Goal: Information Seeking & Learning: Learn about a topic

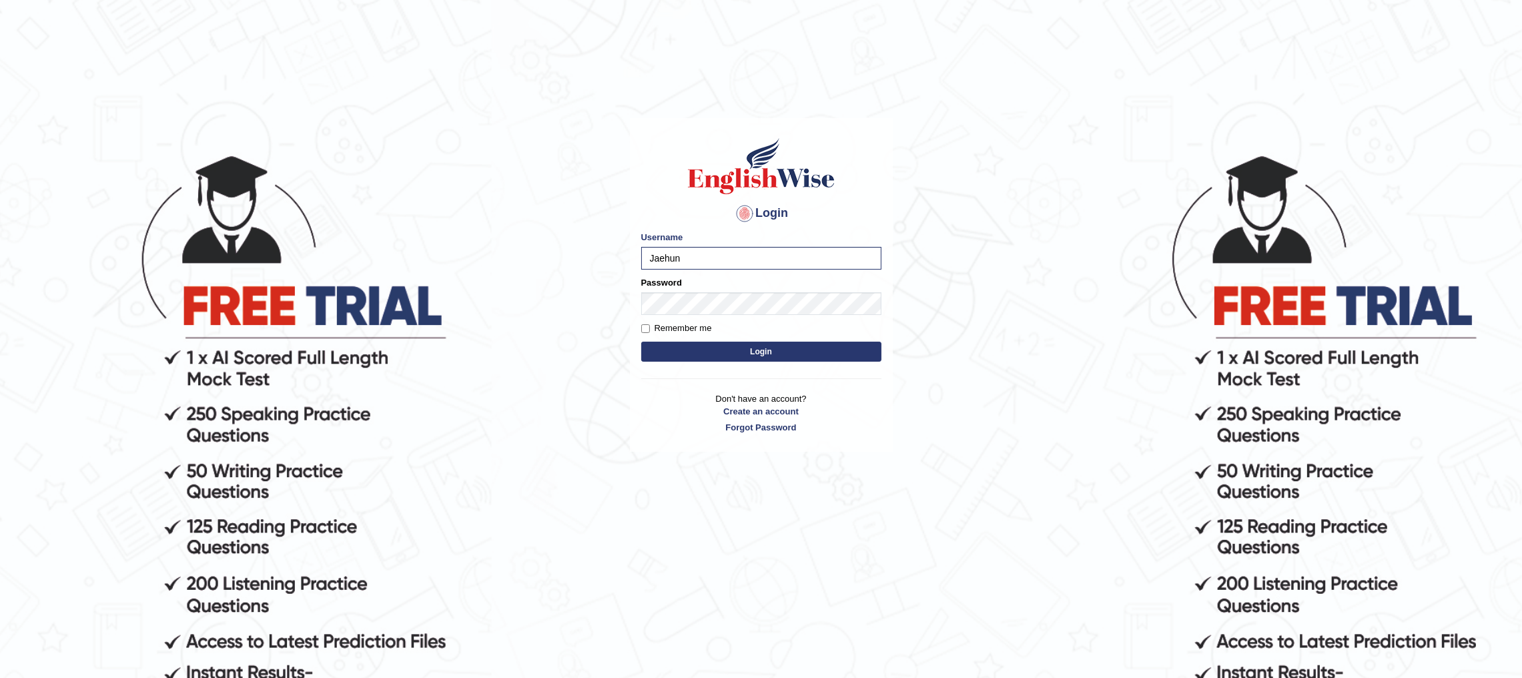
click at [641, 342] on button "Login" at bounding box center [761, 352] width 240 height 20
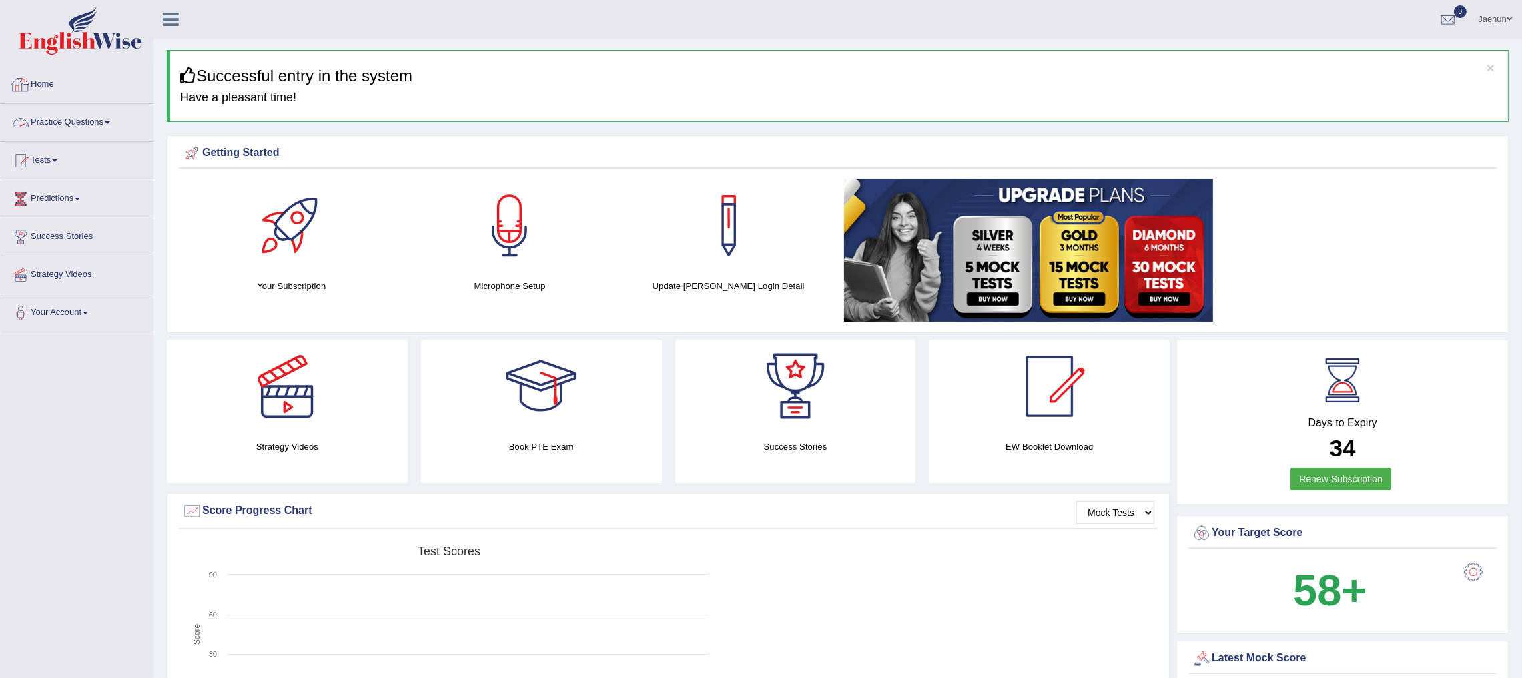
click at [73, 113] on link "Practice Questions" at bounding box center [77, 120] width 152 height 33
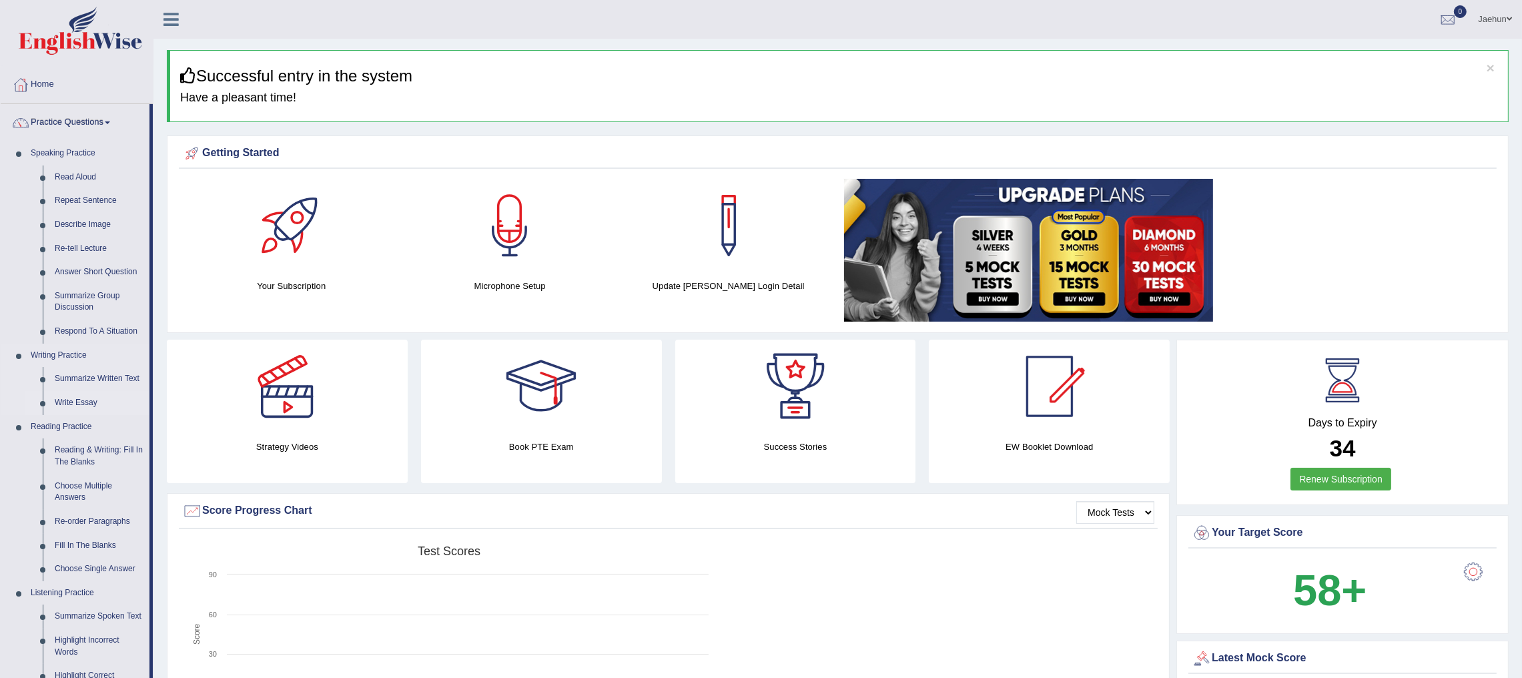
click at [70, 404] on link "Write Essay" at bounding box center [99, 403] width 101 height 24
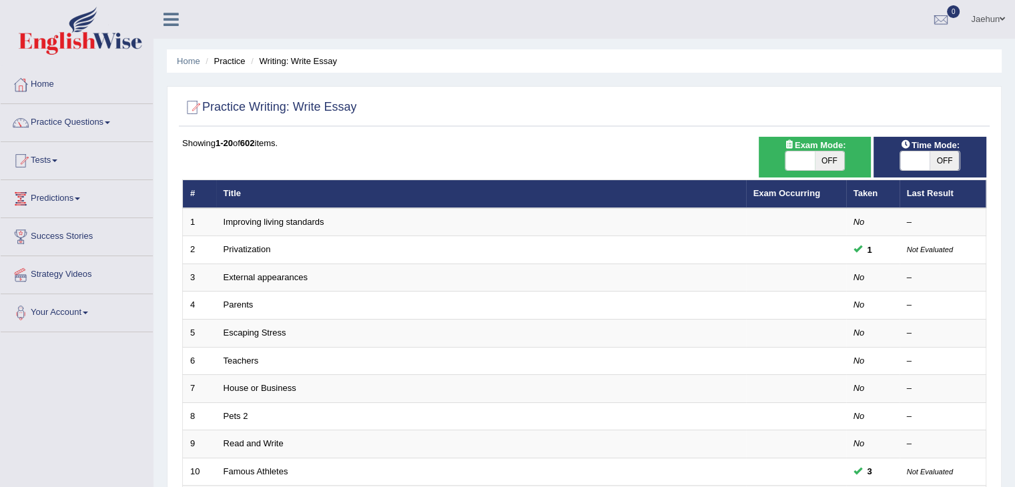
drag, startPoint x: 1483, startPoint y: 1, endPoint x: 625, endPoint y: 149, distance: 870.3
click at [625, 149] on div "Showing 1-20 of 602 items. # Title Exam Occurring Taken Last Result 1 Improving…" at bounding box center [584, 483] width 804 height 692
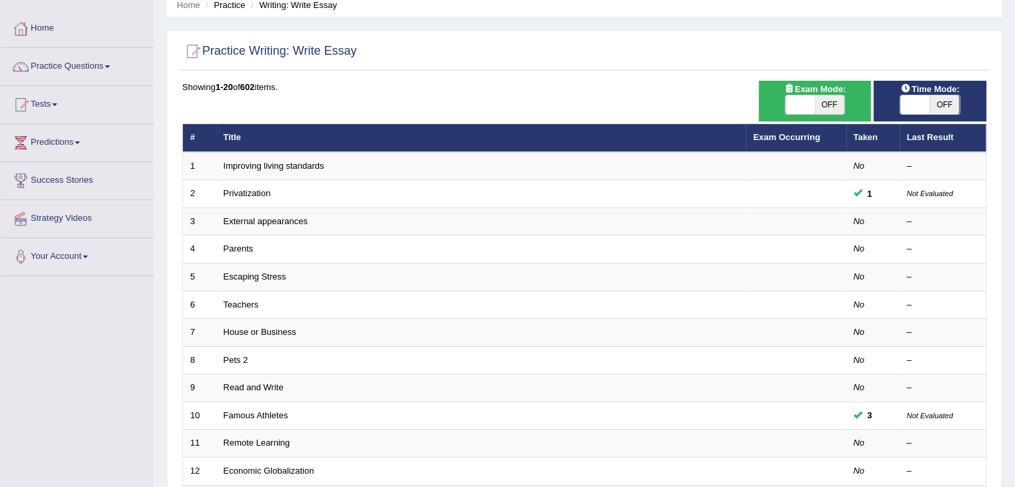
click at [942, 113] on span "OFF" at bounding box center [944, 104] width 29 height 19
checkbox input "true"
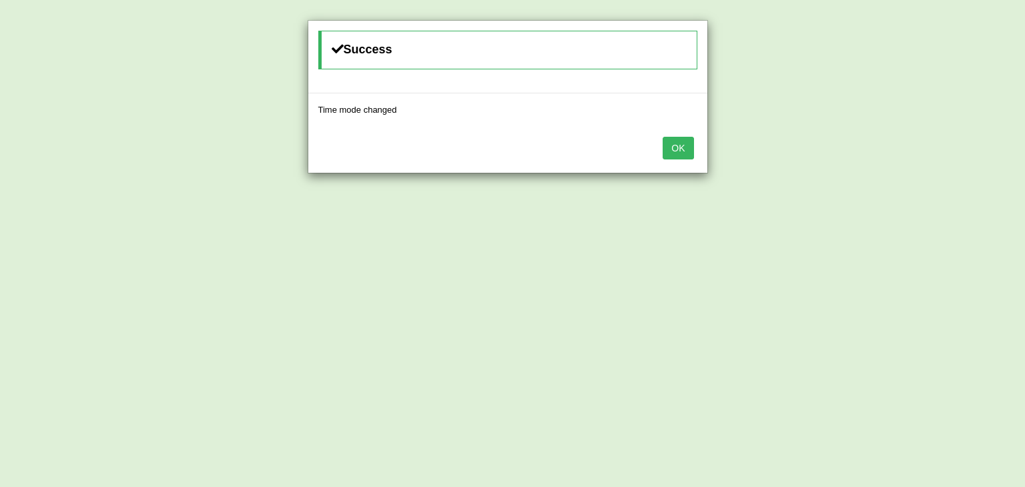
click at [675, 149] on button "OK" at bounding box center [678, 148] width 31 height 23
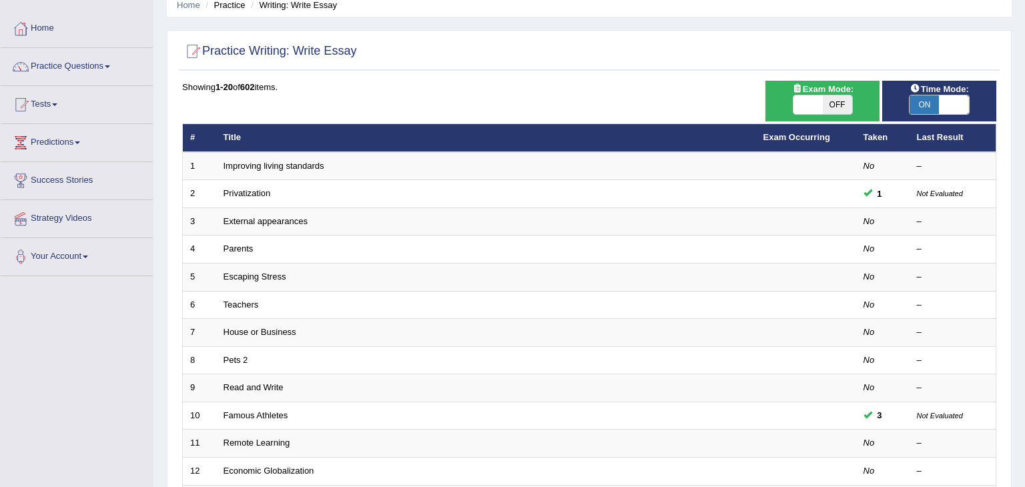
click at [675, 149] on th "Title" at bounding box center [486, 138] width 540 height 28
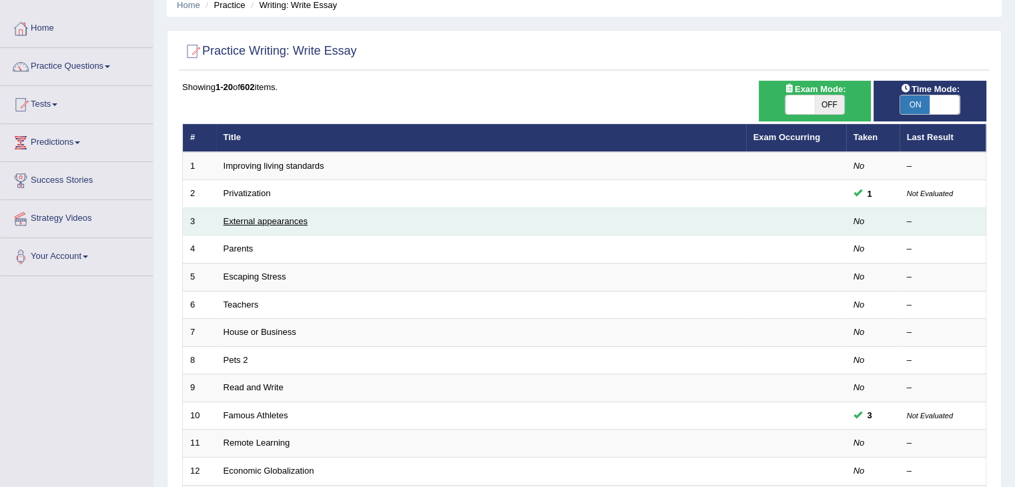
click at [260, 216] on link "External appearances" at bounding box center [266, 221] width 84 height 10
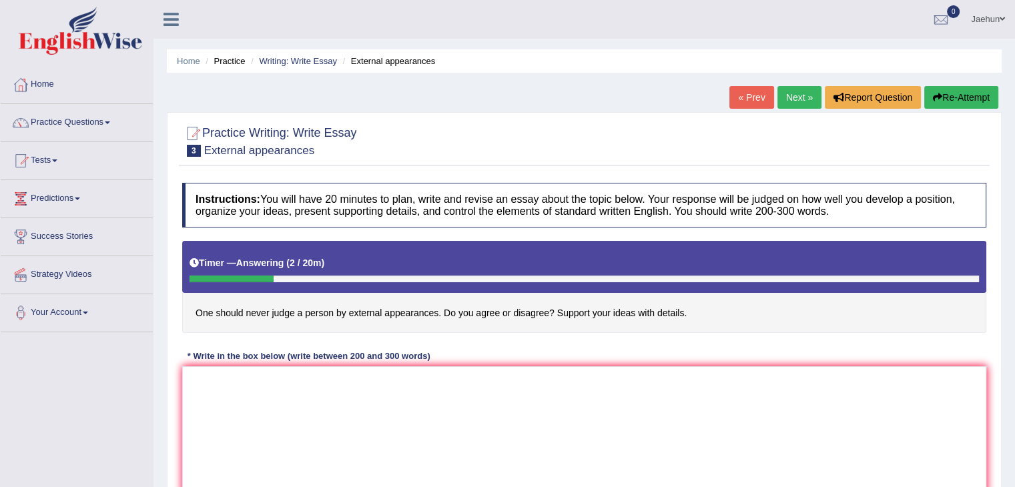
click at [366, 183] on h4 "Instructions: You will have 20 minutes to plan, write and revise an essay about…" at bounding box center [584, 205] width 804 height 45
click at [478, 399] on textarea at bounding box center [584, 430] width 804 height 129
click at [955, 95] on button "Re-Attempt" at bounding box center [961, 97] width 74 height 23
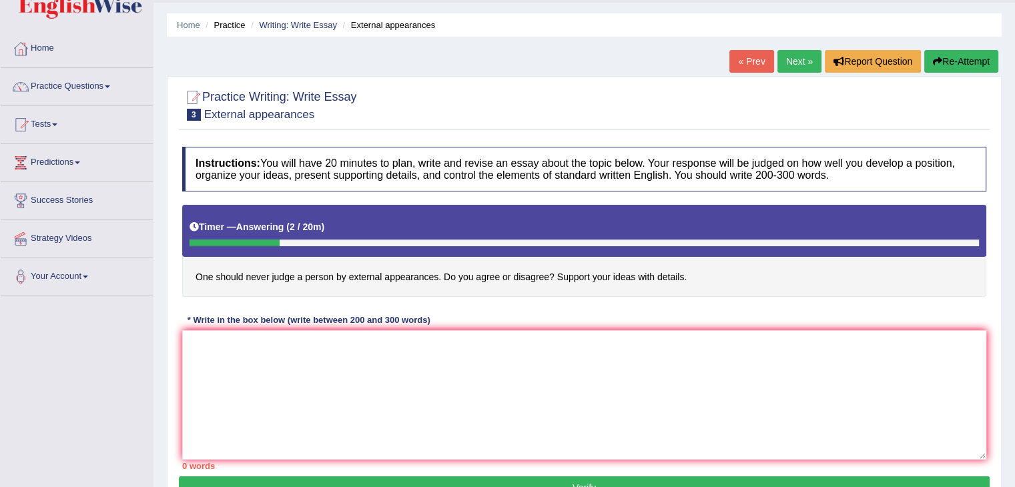
scroll to position [35, 0]
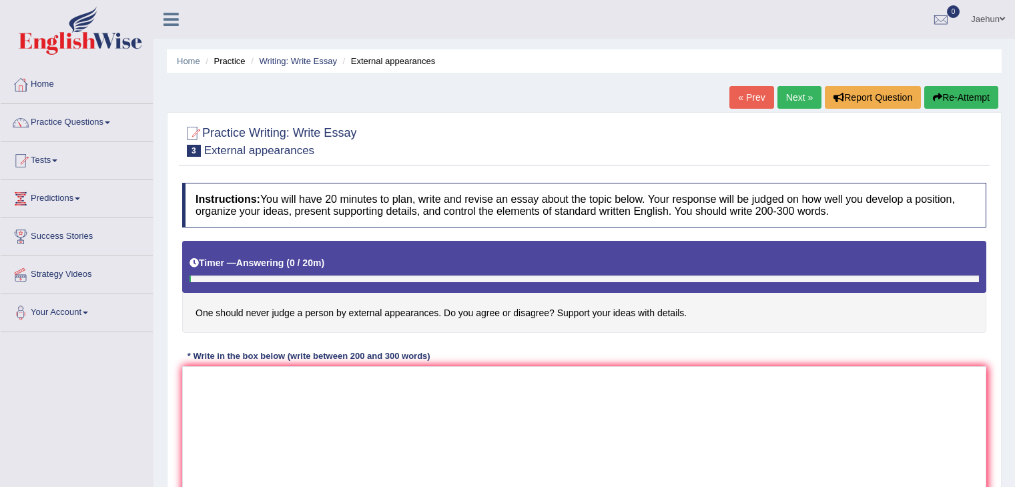
click at [468, 370] on textarea at bounding box center [584, 430] width 804 height 129
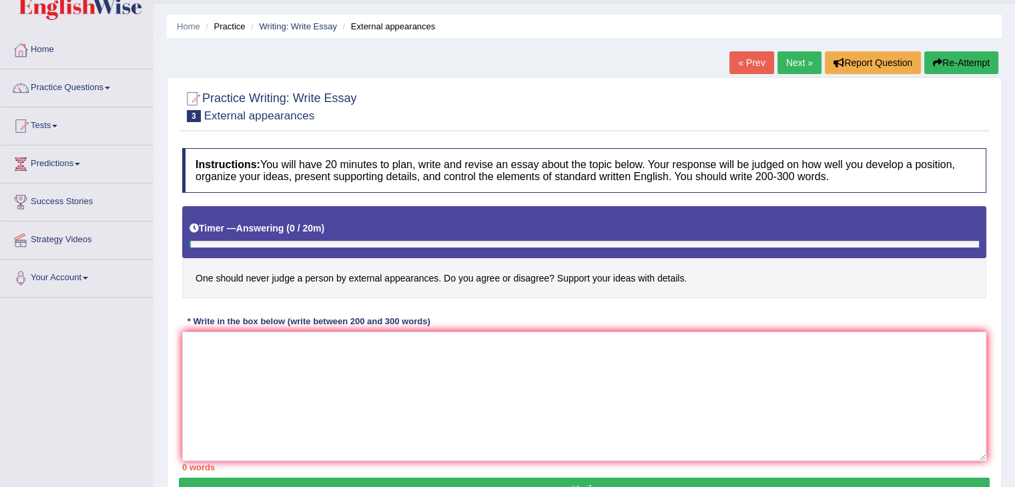
type textarea "t"
click at [286, 348] on textarea "The increasing inflence of" at bounding box center [584, 396] width 804 height 129
click at [310, 343] on textarea "The increasing influence of" at bounding box center [584, 396] width 804 height 129
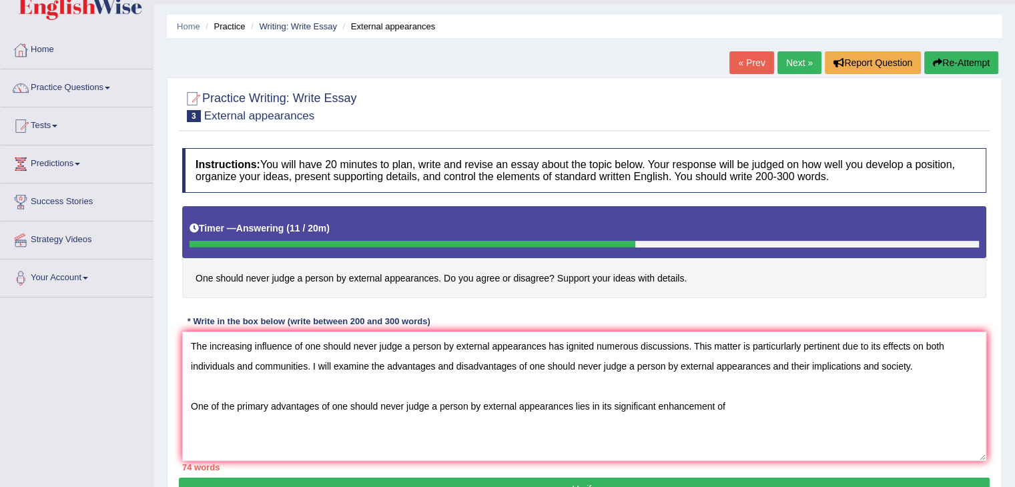
click at [739, 401] on textarea "The increasing influence of one should never judge a person by external appeara…" at bounding box center [584, 396] width 804 height 129
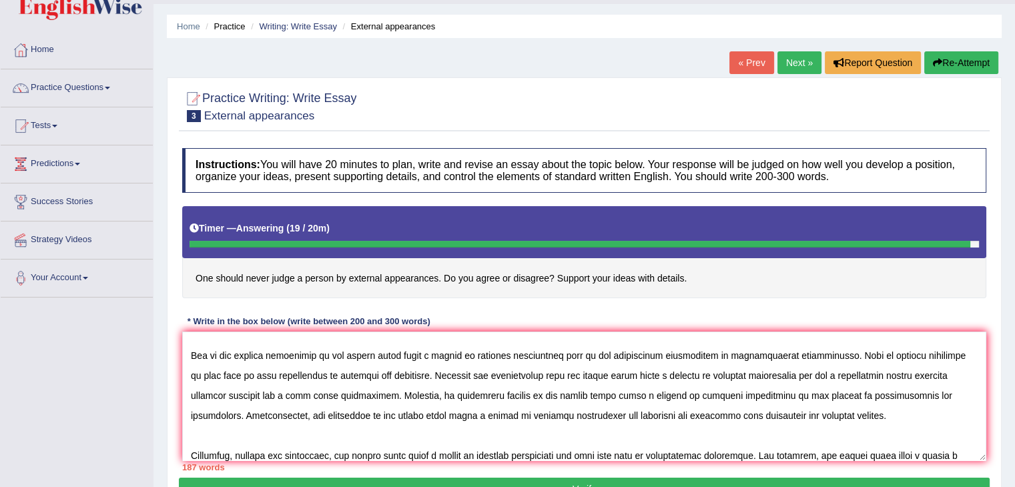
scroll to position [71, 0]
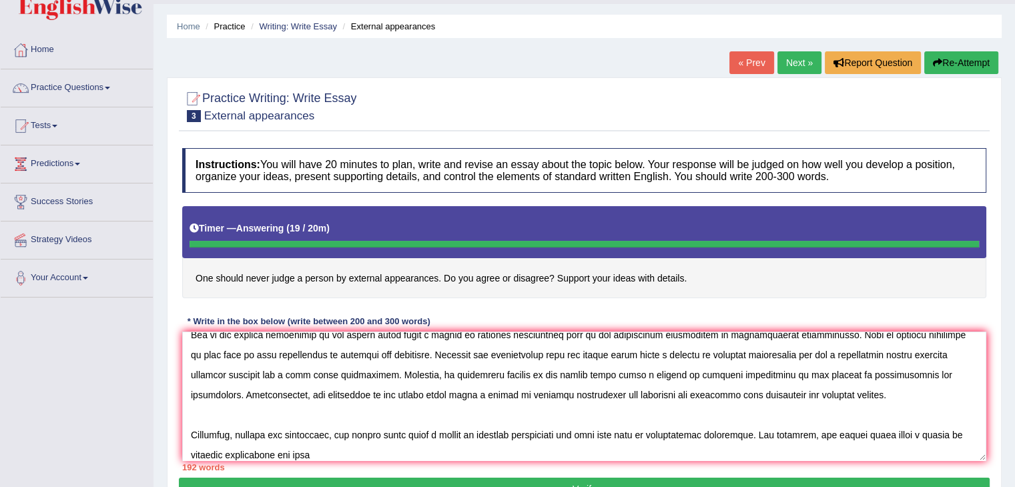
type textarea "The increasing influence of one should never judge a person by external appeara…"
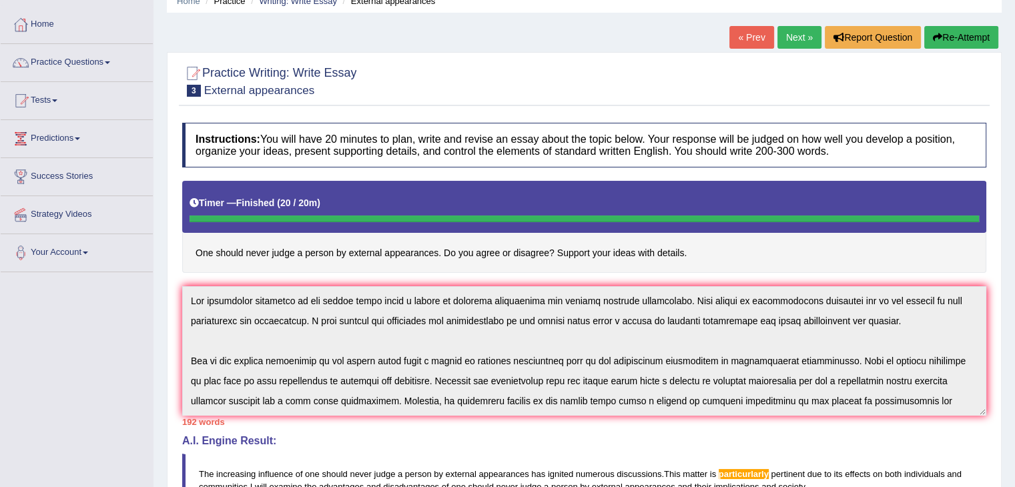
scroll to position [59, 0]
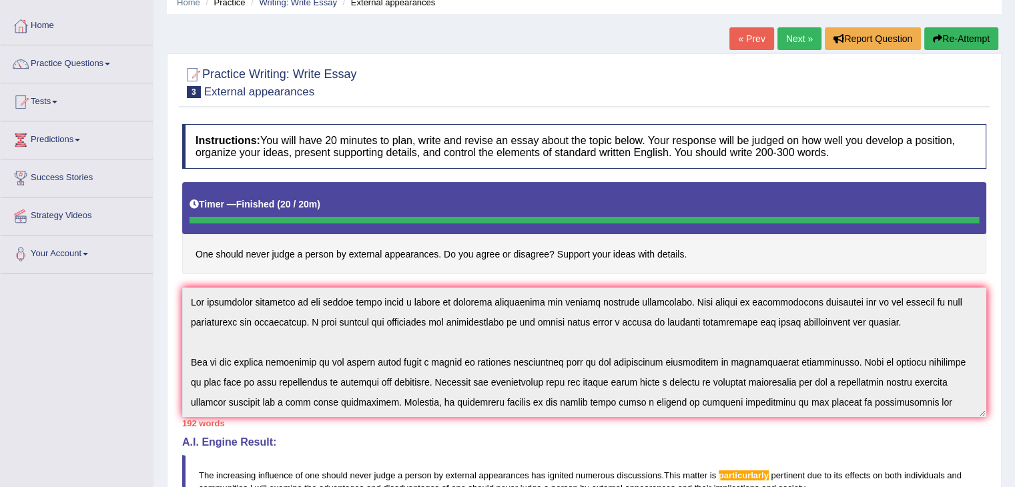
click at [956, 35] on button "Re-Attempt" at bounding box center [961, 38] width 74 height 23
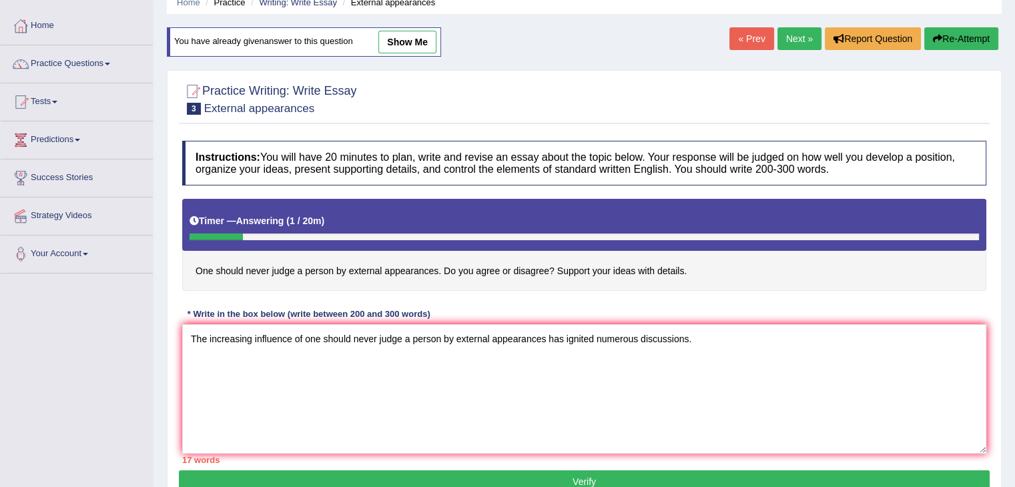
click at [709, 345] on textarea "The increasing influence of one should never judge a person by external appeara…" at bounding box center [584, 388] width 804 height 129
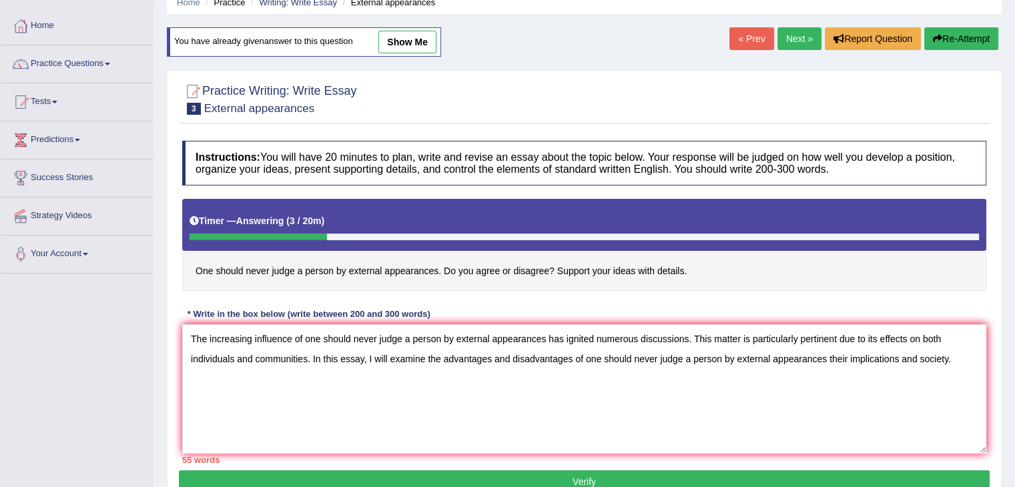
click at [913, 358] on textarea "The increasing influence of one should never judge a person by external appeara…" at bounding box center [584, 388] width 804 height 129
click at [914, 358] on textarea "The increasing influence of one should never judge a person by external appeara…" at bounding box center [584, 388] width 804 height 129
click at [844, 358] on textarea "The increasing influence of one should never judge a person by external appeara…" at bounding box center [584, 388] width 804 height 129
click at [835, 360] on textarea "The increasing influence of one should never judge a person by external appeara…" at bounding box center [584, 388] width 804 height 129
click at [867, 377] on textarea "The increasing influence of one should never judge a person by external appeara…" at bounding box center [584, 388] width 804 height 129
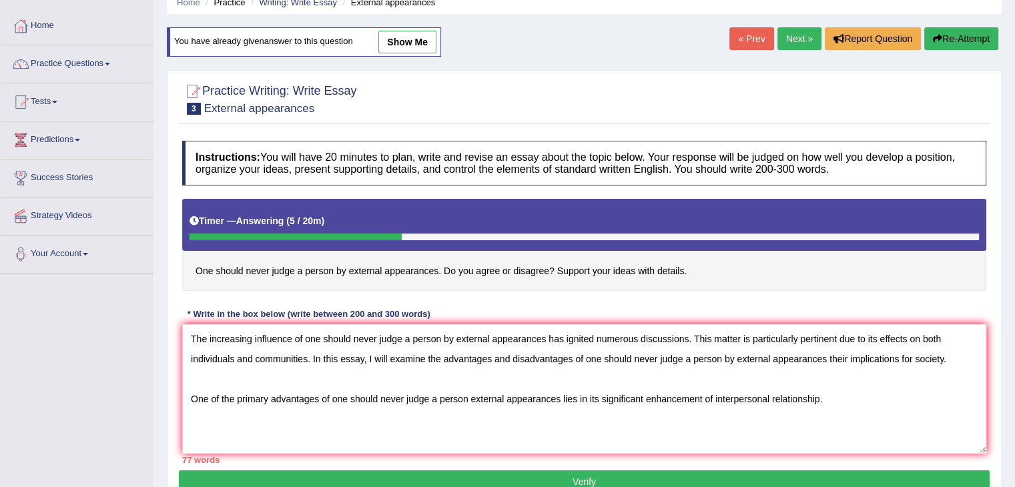
click at [818, 397] on textarea "The increasing influence of one should never judge a person by external appeara…" at bounding box center [584, 388] width 804 height 129
click at [833, 397] on textarea "The increasing influence of one should never judge a person by external appeara…" at bounding box center [584, 388] width 804 height 129
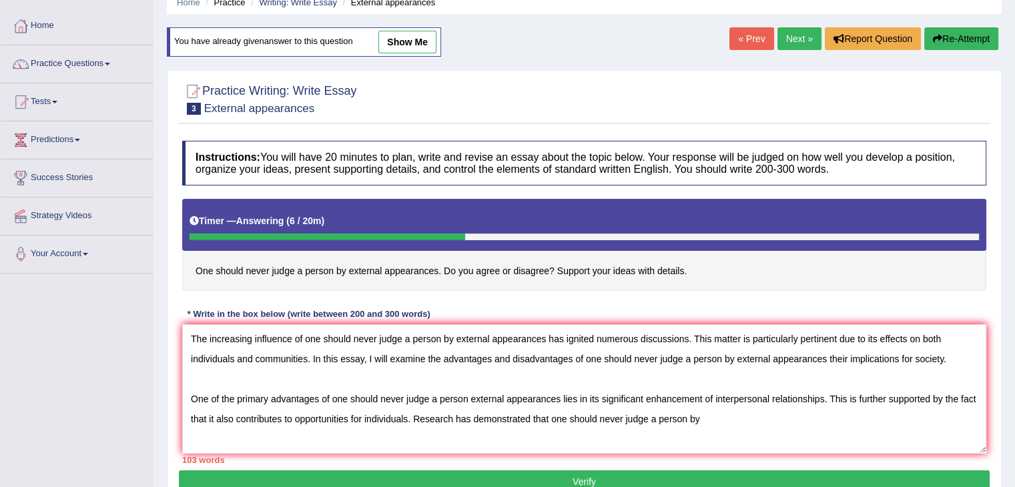
click at [467, 393] on textarea "The increasing influence of one should never judge a person by external appeara…" at bounding box center [584, 388] width 804 height 129
click at [723, 422] on textarea "The increasing influence of one should never judge a person by external appeara…" at bounding box center [584, 388] width 804 height 129
click at [204, 436] on textarea "The increasing influence of one should never judge a person by external appeara…" at bounding box center [584, 388] width 804 height 129
click at [286, 439] on textarea "The increasing influence of one should never judge a person by external appeara…" at bounding box center [584, 388] width 804 height 129
click at [190, 439] on textarea "The increasing influence of one should never judge a person by external appeara…" at bounding box center [584, 388] width 804 height 129
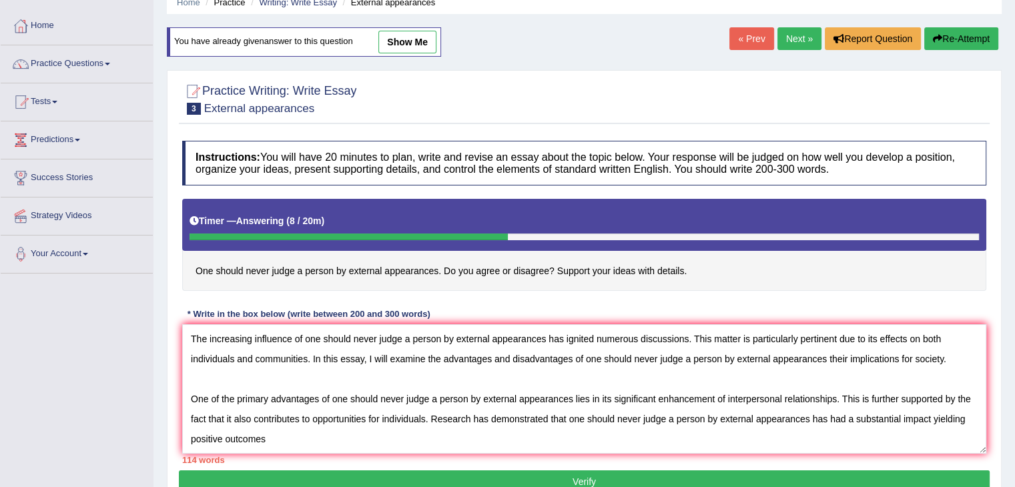
click at [359, 437] on textarea "The increasing influence of one should never judge a person by external appeara…" at bounding box center [584, 388] width 804 height 129
click at [381, 437] on textarea "The increasing influence of one should never judge a person by external appeara…" at bounding box center [584, 388] width 804 height 129
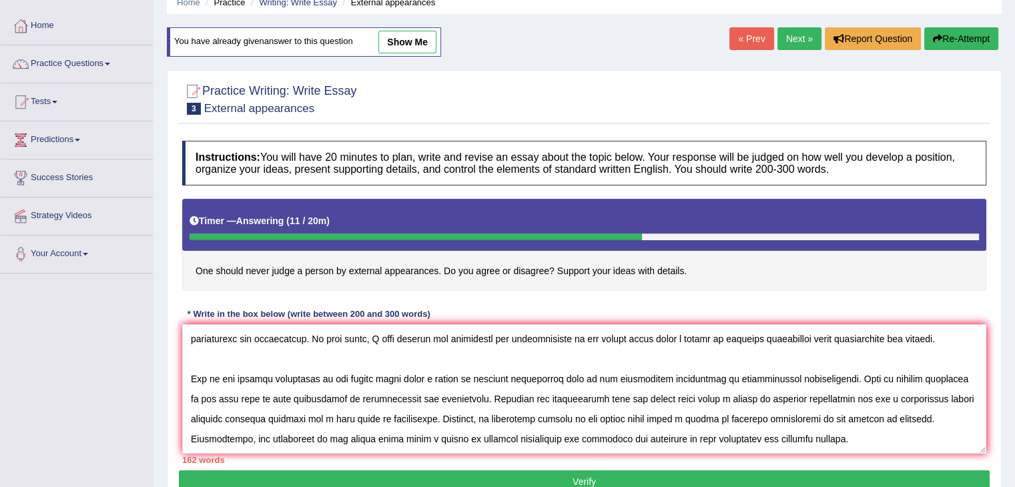
scroll to position [51, 0]
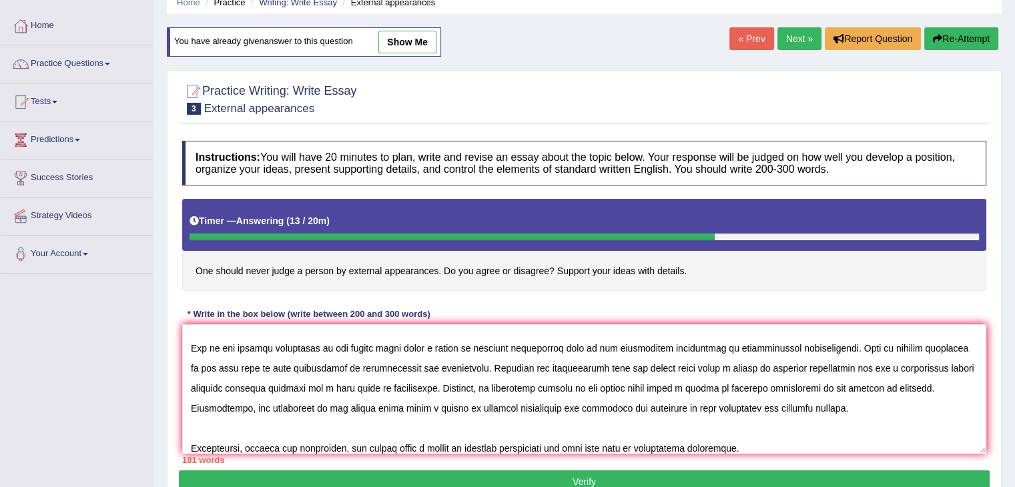
click at [657, 447] on textarea at bounding box center [584, 388] width 804 height 129
click at [775, 442] on textarea at bounding box center [584, 388] width 804 height 129
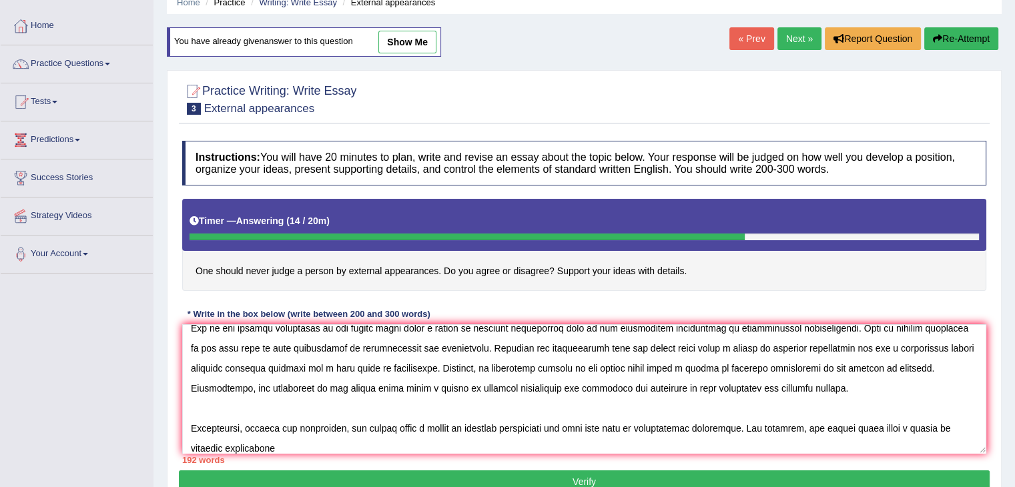
click at [208, 447] on textarea at bounding box center [584, 388] width 804 height 129
click at [323, 438] on textarea at bounding box center [584, 388] width 804 height 129
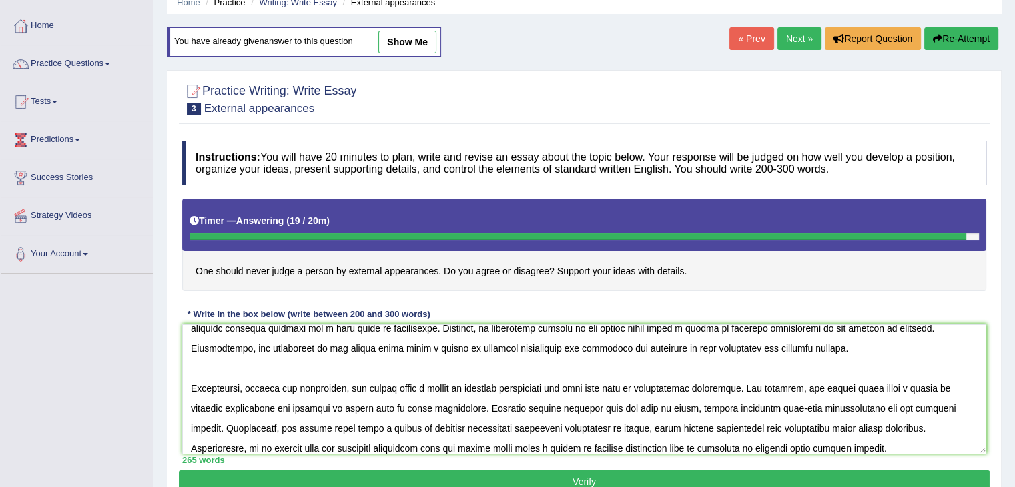
scroll to position [151, 0]
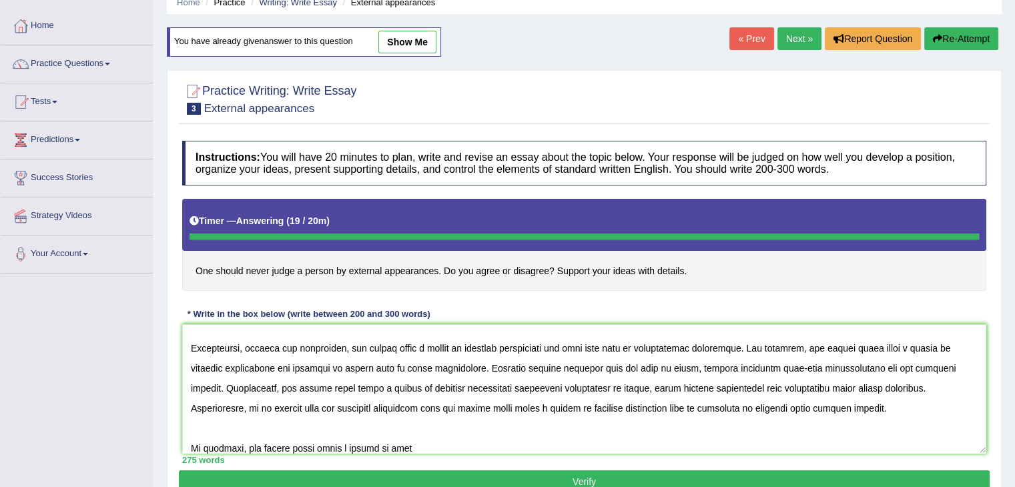
type textarea "The increasing influence of one should never judge a person by external appeara…"
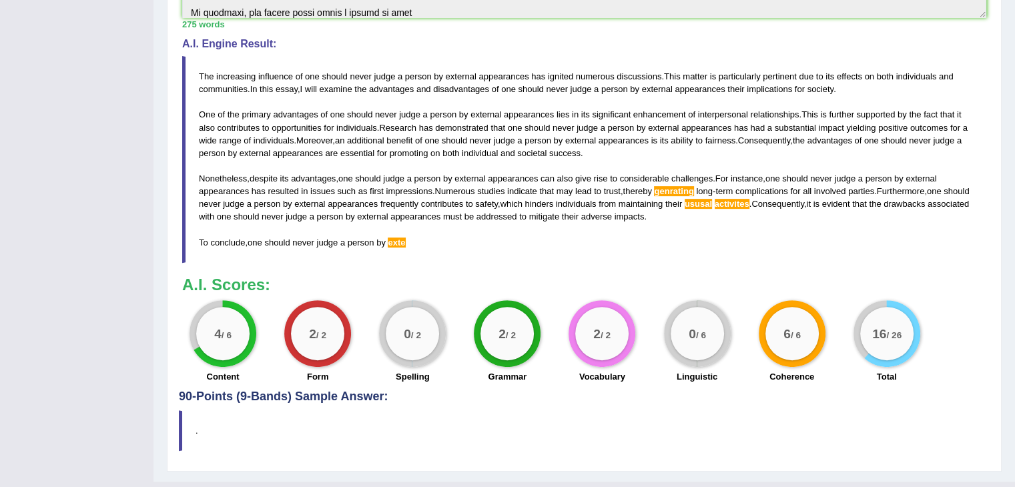
scroll to position [491, 0]
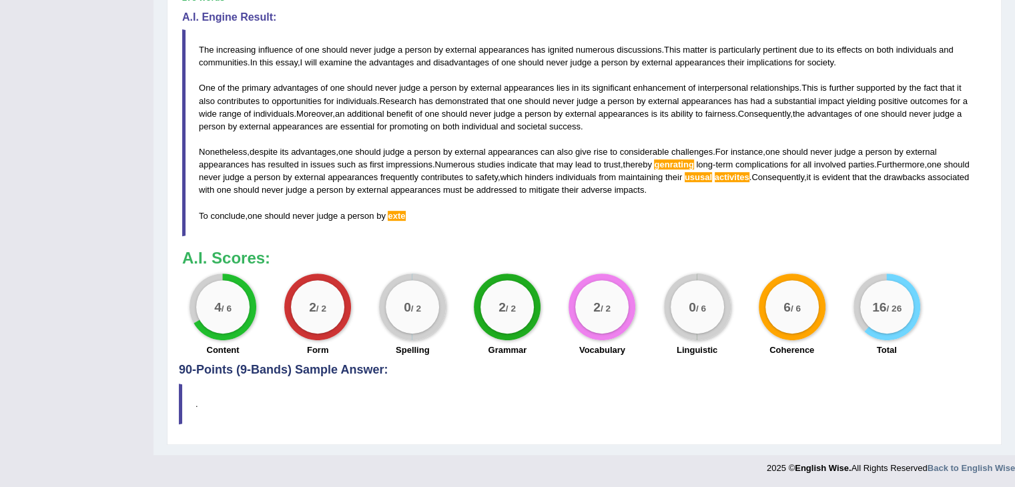
click at [699, 351] on label "Linguistic" at bounding box center [697, 350] width 41 height 13
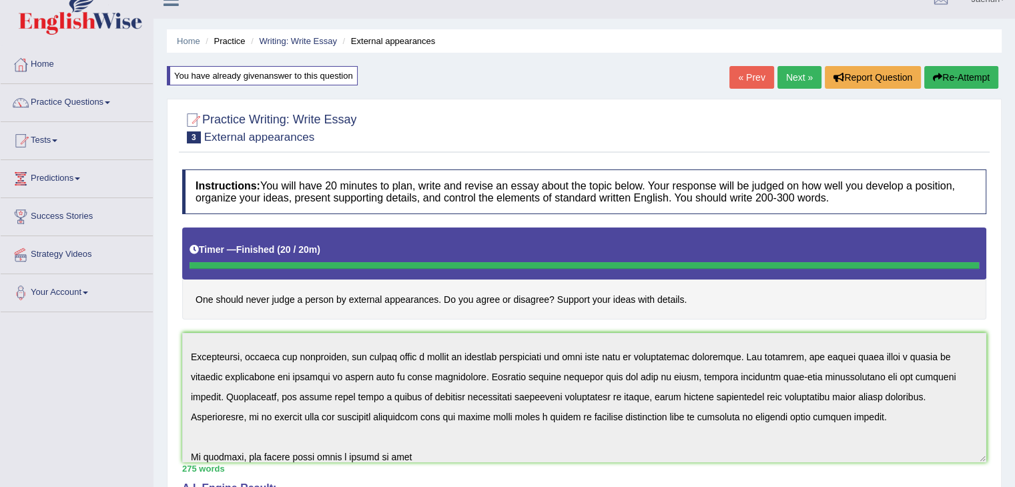
scroll to position [13, 0]
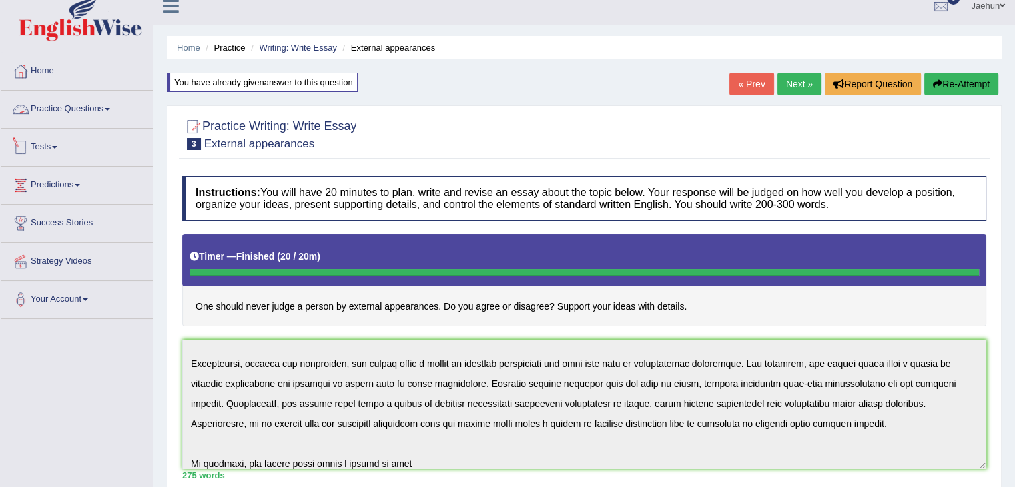
click at [101, 106] on link "Practice Questions" at bounding box center [77, 107] width 152 height 33
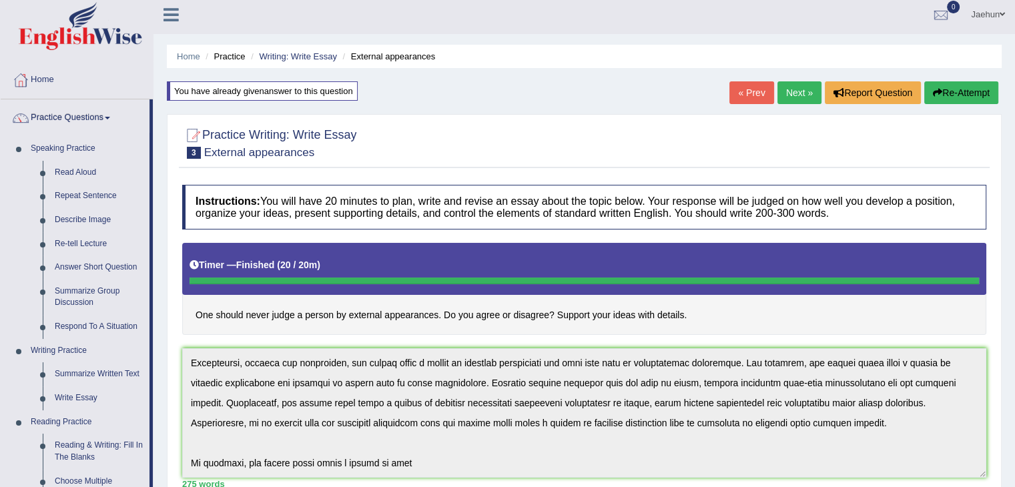
scroll to position [0, 0]
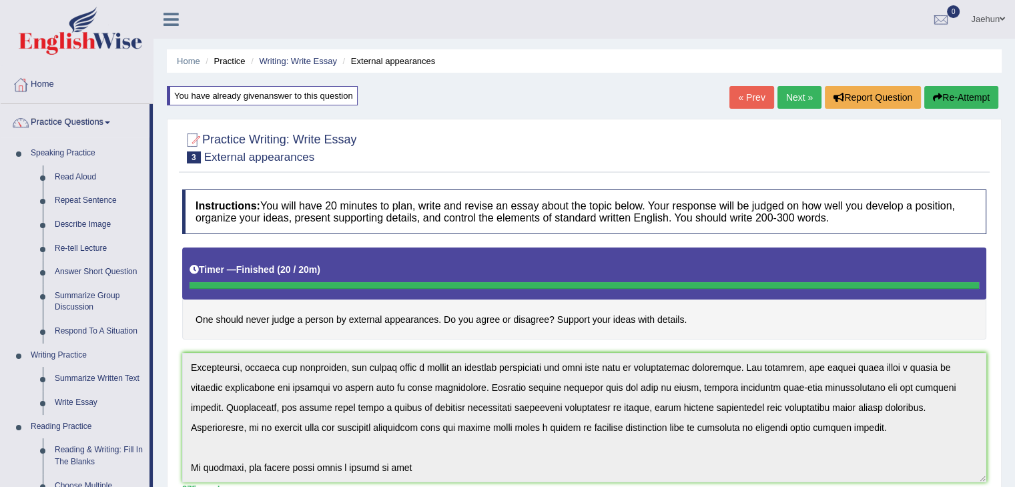
click at [959, 88] on button "Re-Attempt" at bounding box center [961, 97] width 74 height 23
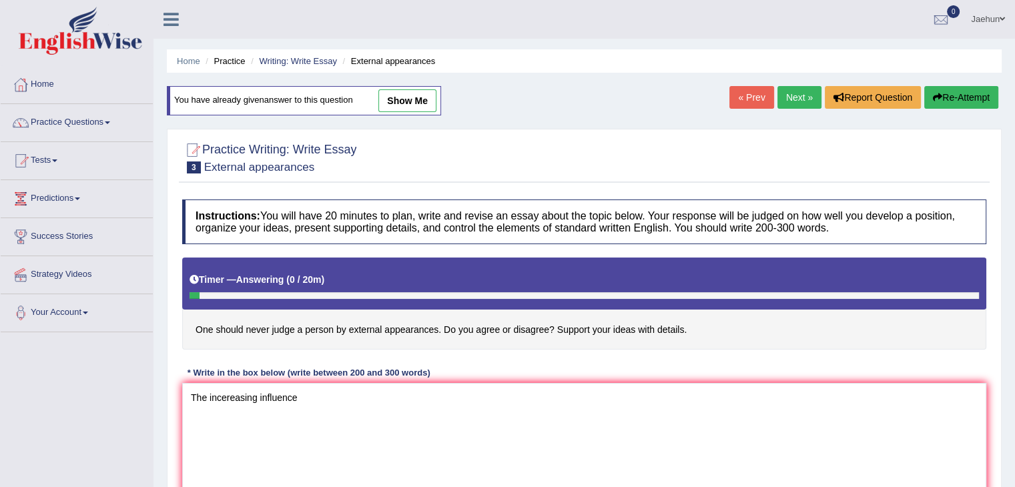
click at [238, 398] on textarea "The incereasing influence" at bounding box center [584, 447] width 804 height 129
click at [334, 395] on textarea "The increasing influence" at bounding box center [584, 447] width 804 height 129
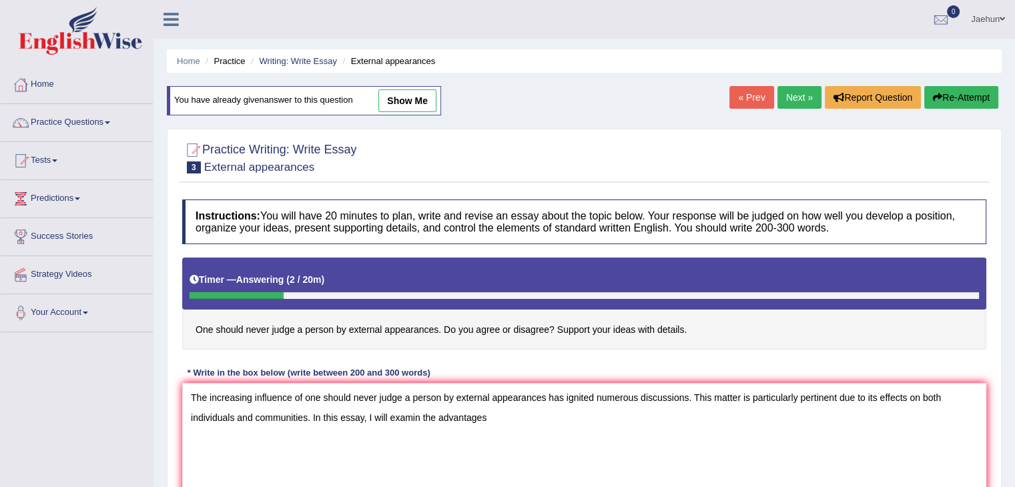
click at [411, 417] on textarea "The increasing influence of one should never judge a person by external appeara…" at bounding box center [584, 447] width 804 height 129
click at [461, 324] on h4 "One should never judge a person by external appearances. Do you agree or disagr…" at bounding box center [584, 304] width 804 height 92
click at [510, 430] on textarea "The increasing influence of one should never judge a person by external appeara…" at bounding box center [584, 447] width 804 height 129
click at [562, 414] on textarea "The increasing influence of one should never judge a person by external appeara…" at bounding box center [584, 447] width 804 height 129
click at [636, 417] on textarea "The increasing influence of one should never judge a person by external appeara…" at bounding box center [584, 447] width 804 height 129
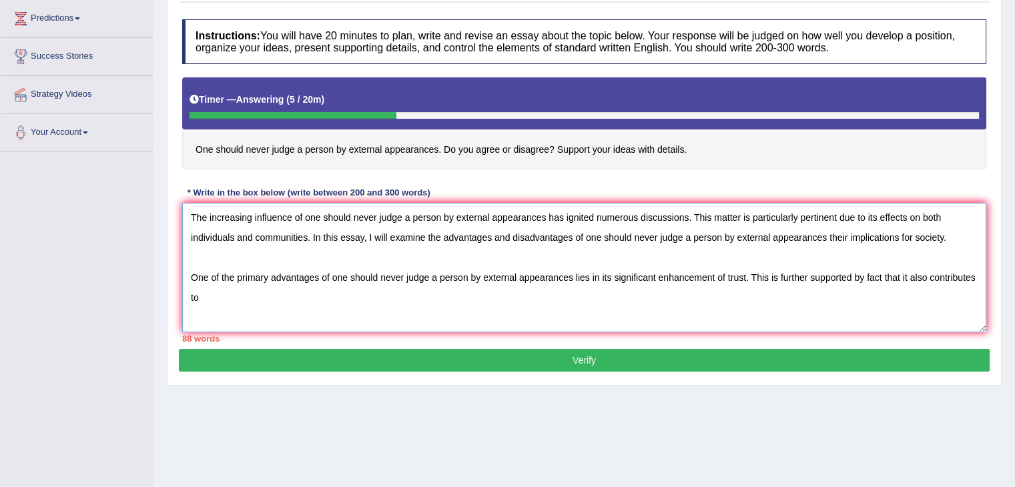
scroll to position [177, 0]
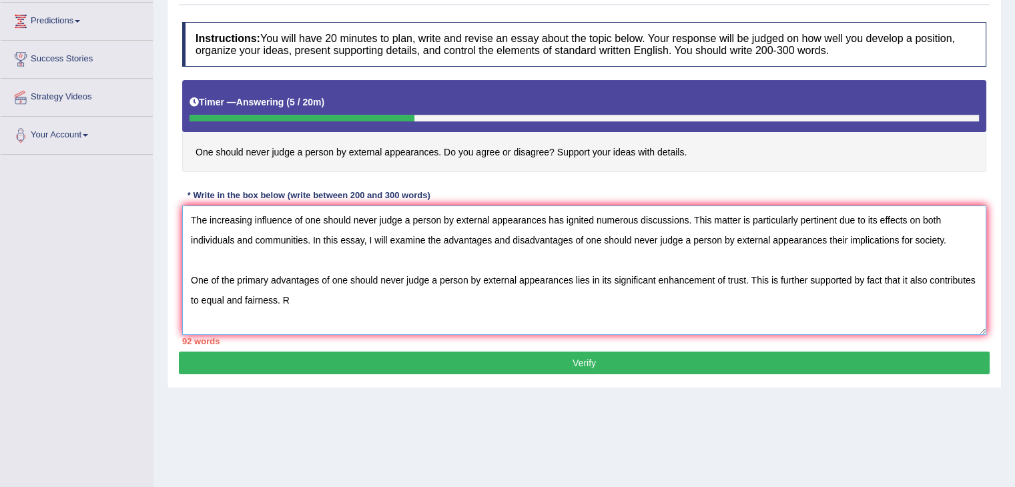
click at [221, 293] on textarea "The increasing influence of one should never judge a person by external appeara…" at bounding box center [584, 270] width 804 height 129
click at [324, 294] on textarea "The increasing influence of one should never judge a person by external appeara…" at bounding box center [584, 270] width 804 height 129
click at [779, 297] on textarea "The increasing influence of one should never judge a person by external appeara…" at bounding box center [584, 270] width 804 height 129
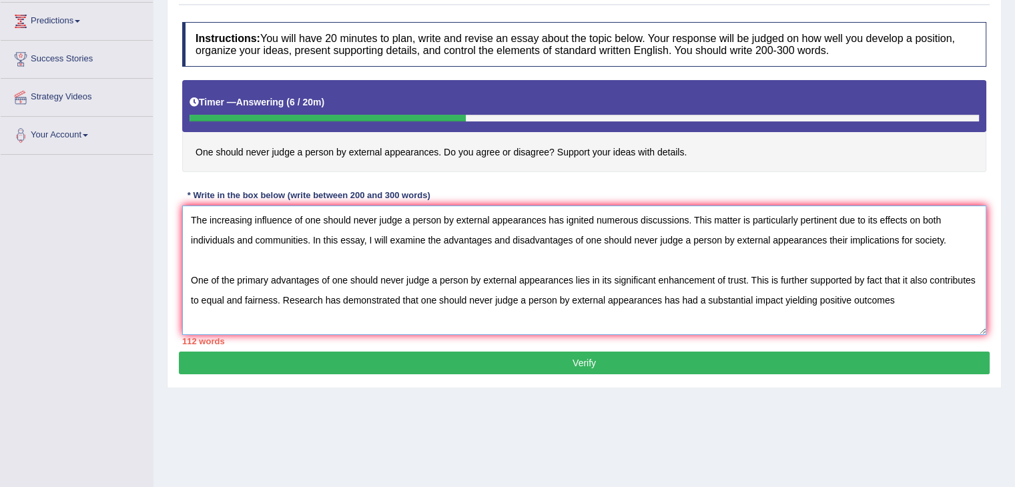
click at [925, 298] on textarea "The increasing influence of one should never judge a person by external appeara…" at bounding box center [584, 270] width 804 height 129
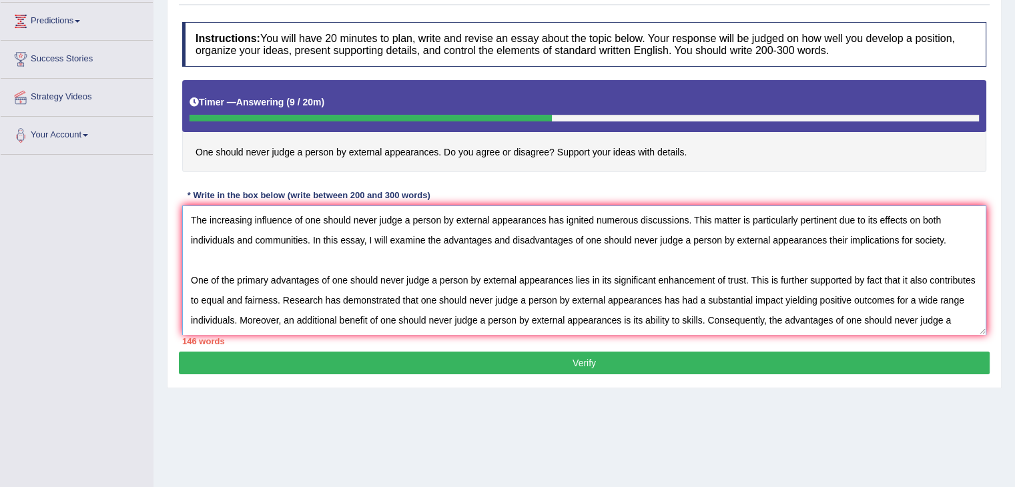
scroll to position [11, 0]
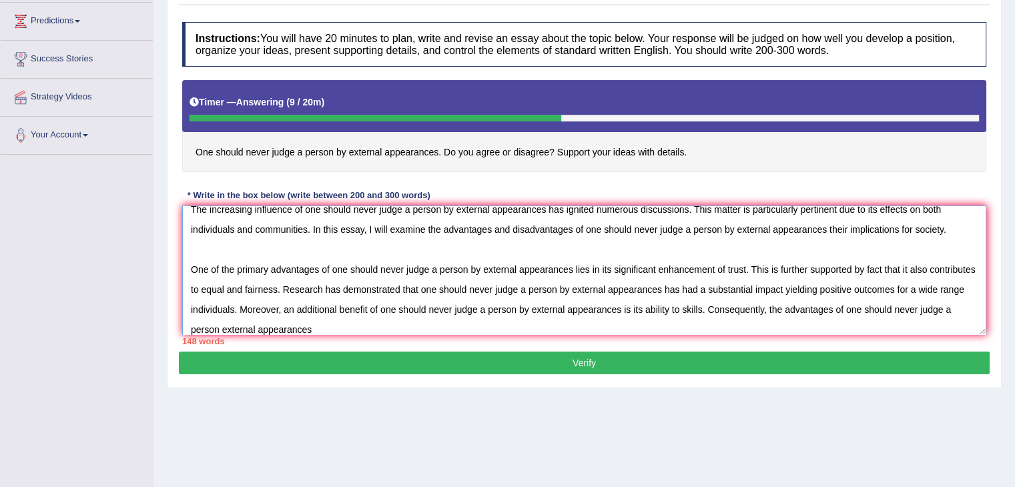
click at [280, 329] on textarea "The increasing influence of one should never judge a person by external appeara…" at bounding box center [584, 270] width 804 height 129
click at [366, 321] on textarea "The increasing influence of one should never judge a person by external appeara…" at bounding box center [584, 270] width 804 height 129
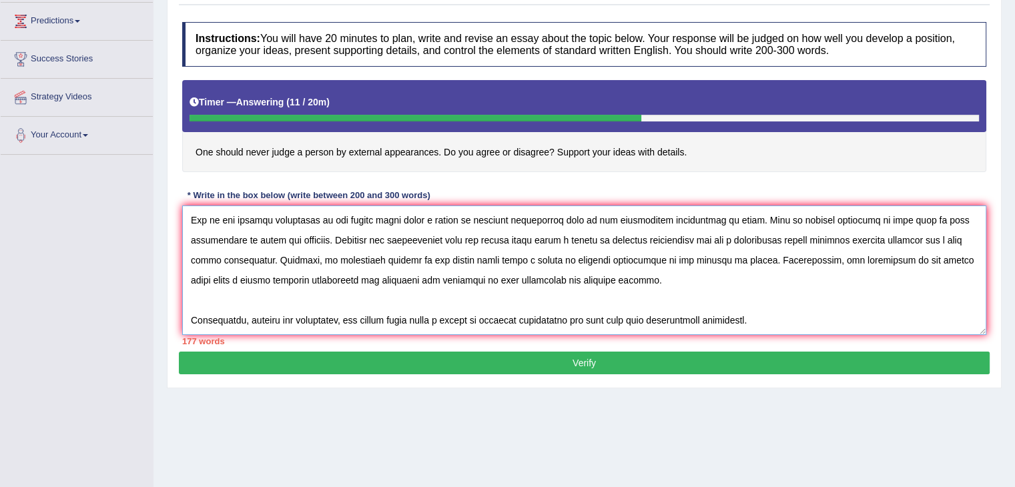
scroll to position [59, 0]
click at [698, 318] on textarea at bounding box center [584, 270] width 804 height 129
click at [781, 327] on textarea at bounding box center [584, 270] width 804 height 129
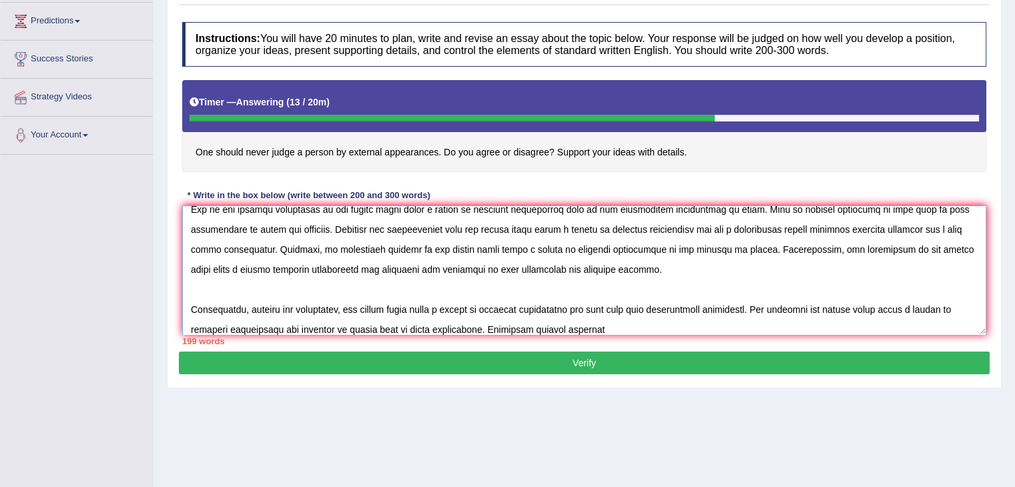
click at [514, 328] on textarea at bounding box center [584, 270] width 804 height 129
click at [635, 326] on textarea at bounding box center [584, 270] width 804 height 129
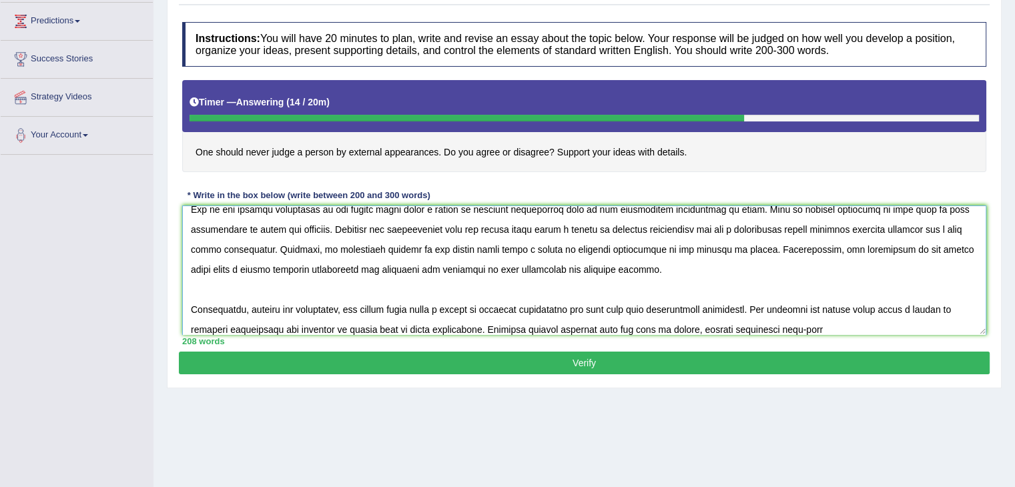
click at [839, 327] on textarea at bounding box center [584, 270] width 804 height 129
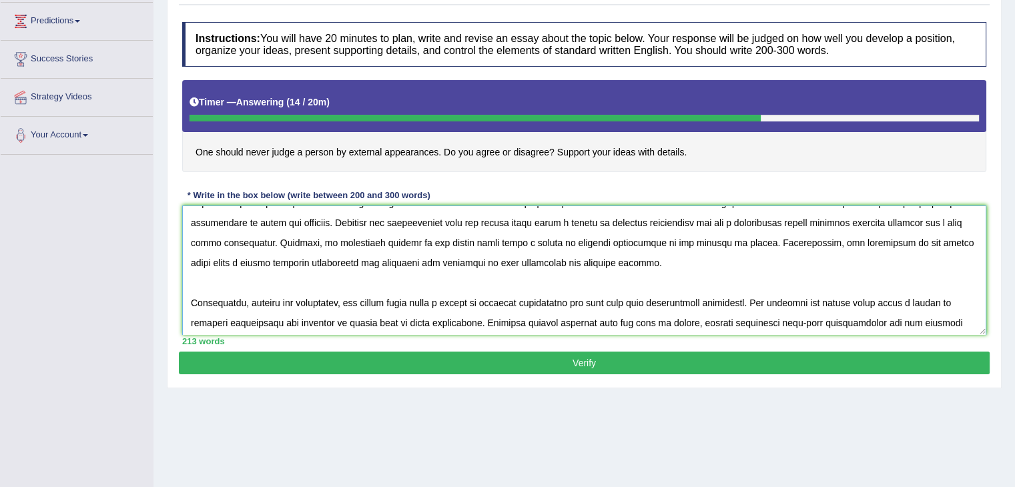
scroll to position [91, 0]
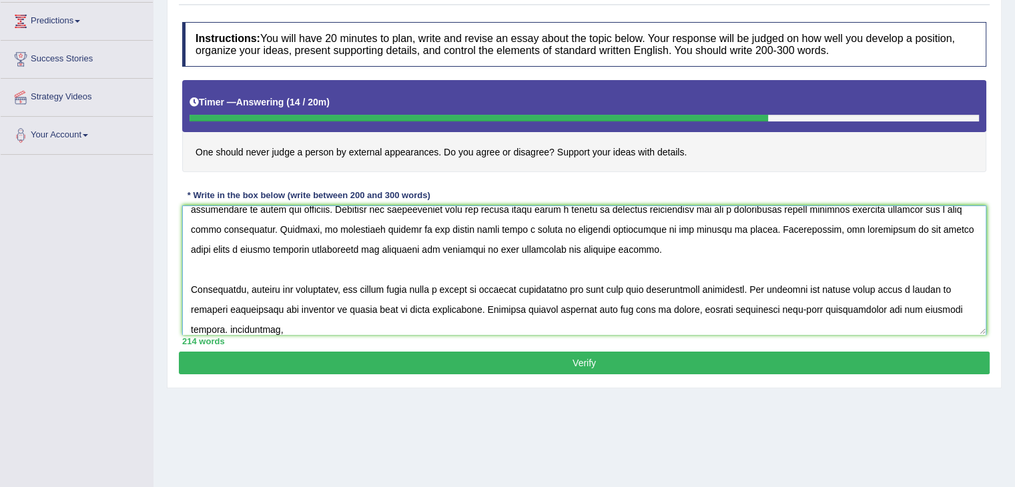
click at [226, 328] on textarea at bounding box center [584, 270] width 804 height 129
click at [278, 329] on textarea at bounding box center [584, 270] width 804 height 129
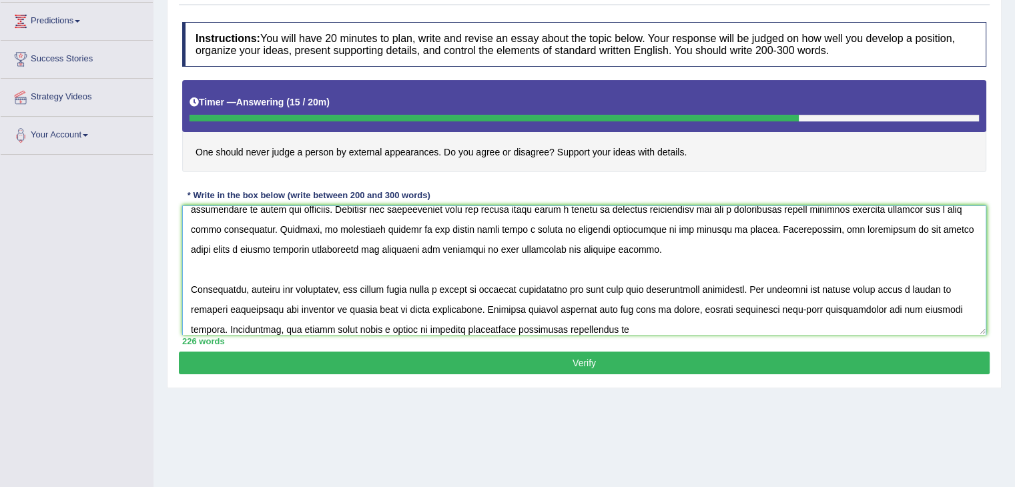
click at [559, 327] on textarea at bounding box center [584, 270] width 804 height 129
click at [622, 321] on textarea at bounding box center [584, 270] width 804 height 129
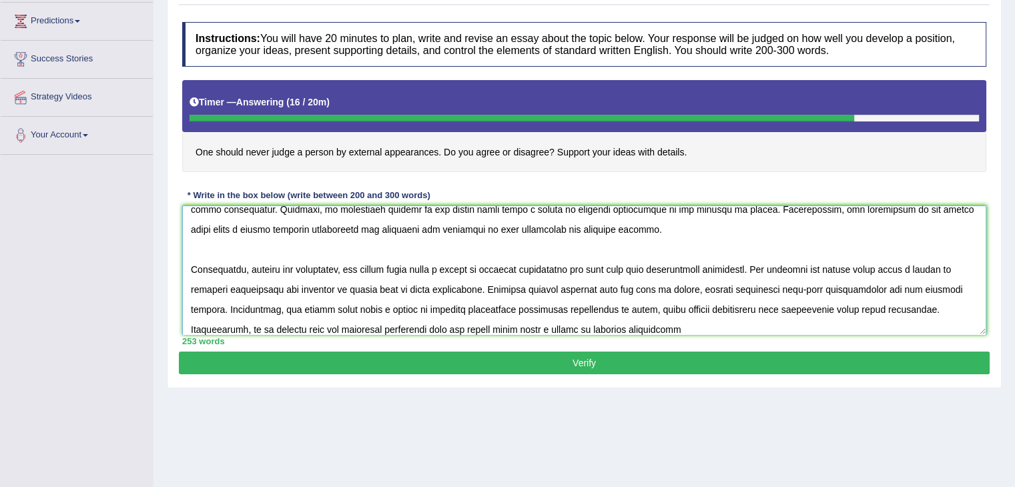
click at [425, 329] on textarea at bounding box center [584, 270] width 804 height 129
click at [695, 332] on textarea at bounding box center [584, 270] width 804 height 129
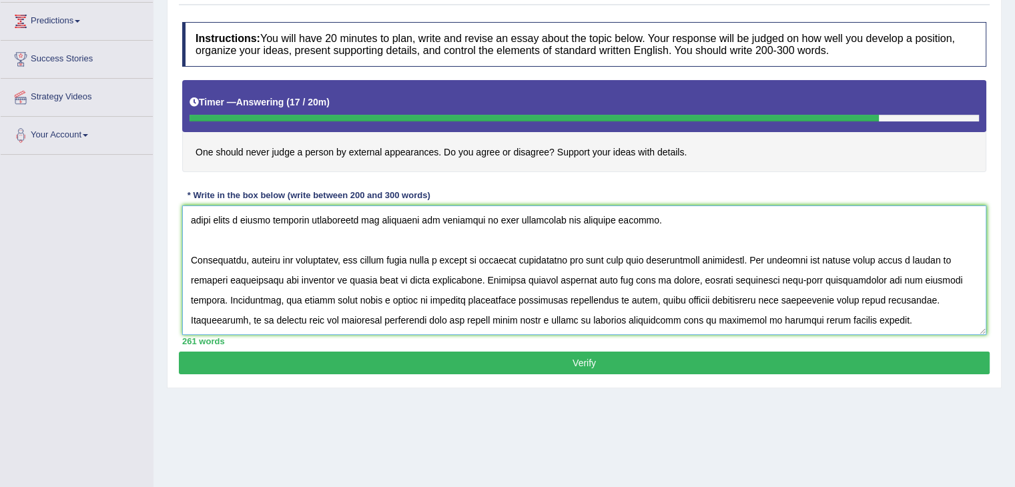
scroll to position [151, 0]
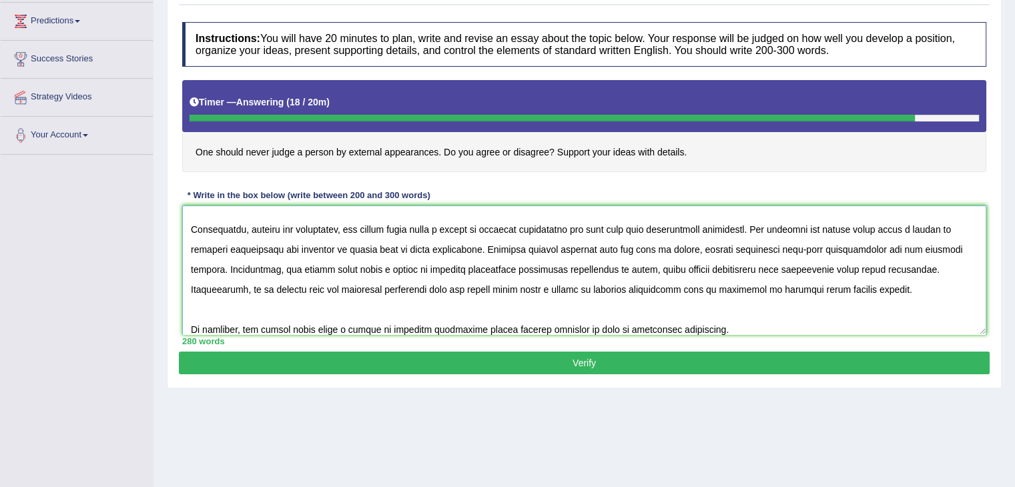
click at [649, 324] on textarea at bounding box center [584, 270] width 804 height 129
click at [474, 325] on textarea at bounding box center [584, 270] width 804 height 129
click at [740, 329] on textarea at bounding box center [584, 270] width 804 height 129
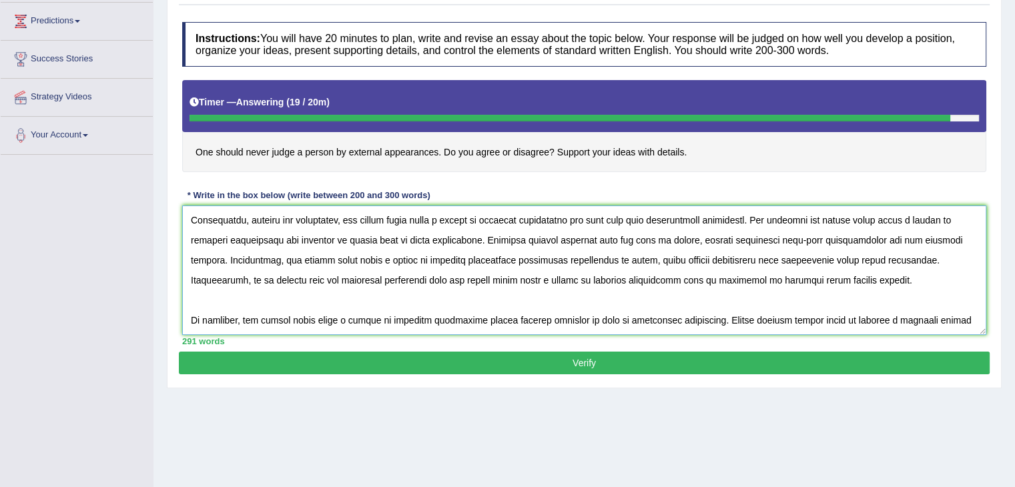
scroll to position [160, 0]
type textarea "The increasing influence of one should never judge a person by external appeara…"
click at [739, 346] on div "Instructions: You will have 20 minutes to plan, write and revise an essay about…" at bounding box center [584, 183] width 811 height 336
click at [729, 354] on button "Verify" at bounding box center [584, 363] width 811 height 23
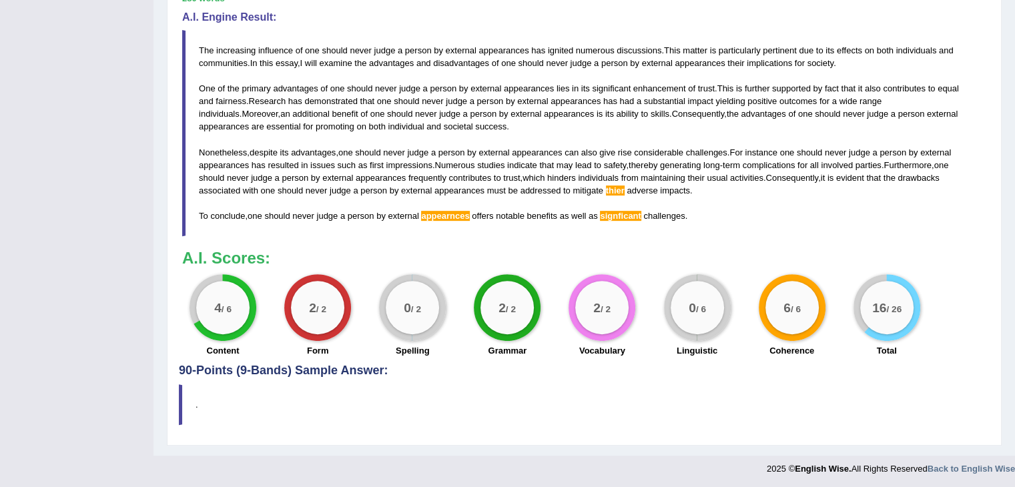
scroll to position [421, 0]
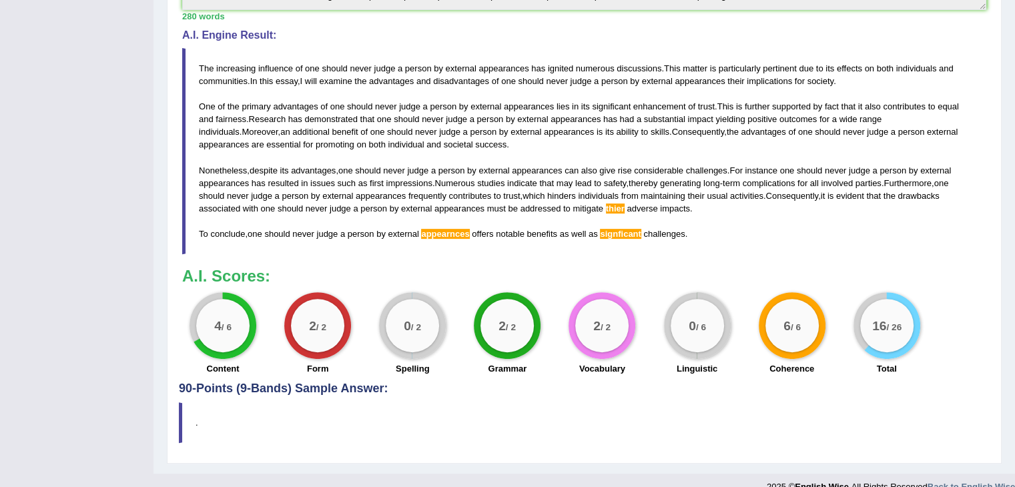
drag, startPoint x: 675, startPoint y: 366, endPoint x: 715, endPoint y: 372, distance: 40.5
click at [715, 372] on div "Linguistic" at bounding box center [696, 370] width 81 height 16
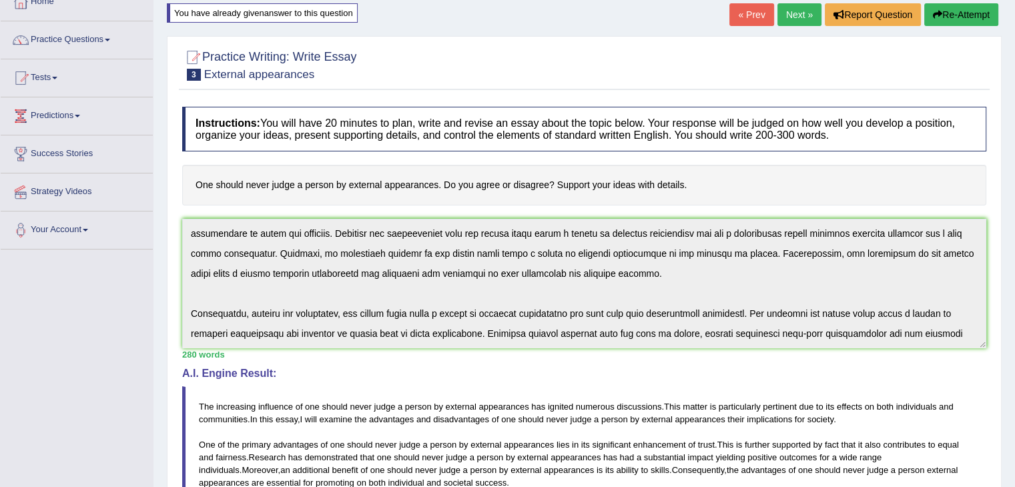
scroll to position [15, 0]
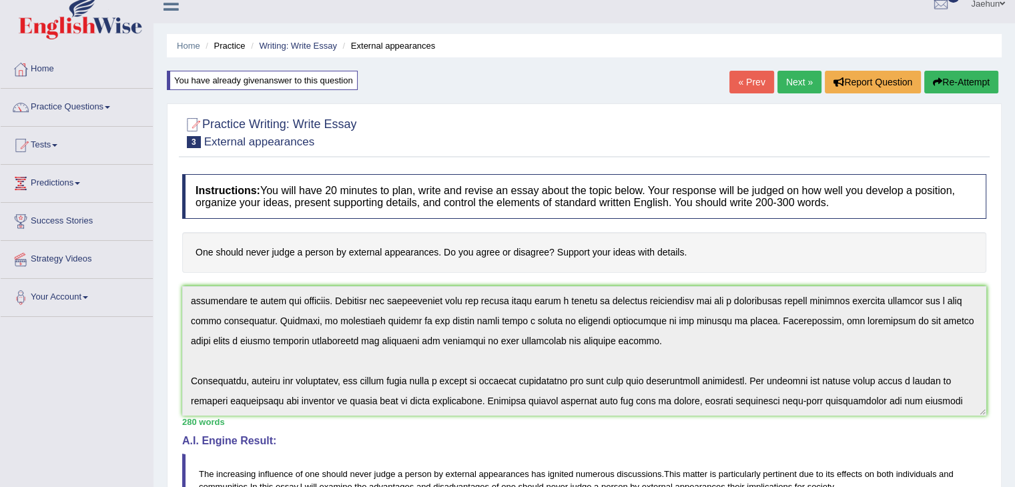
click at [790, 80] on link "Next »" at bounding box center [799, 82] width 44 height 23
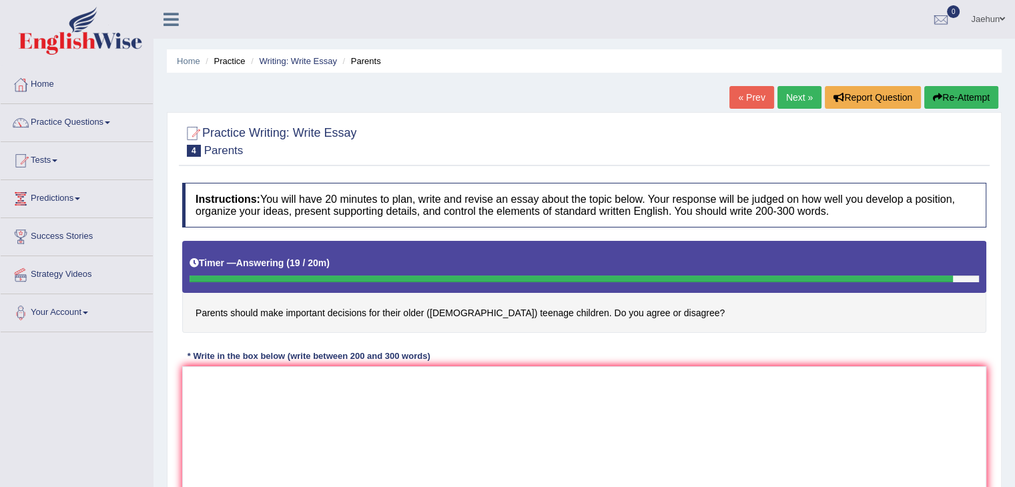
click at [951, 83] on div "Home Practice Writing: Write Essay Parents « Prev Next » Report Question Re-Att…" at bounding box center [583, 333] width 861 height 667
click at [952, 89] on button "Re-Attempt" at bounding box center [961, 97] width 74 height 23
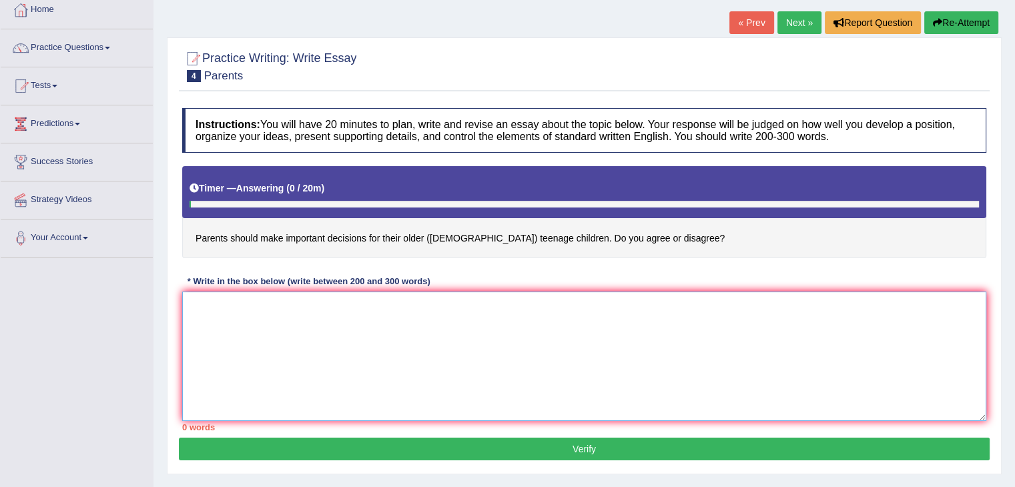
click at [476, 354] on textarea at bounding box center [584, 356] width 804 height 129
type textarea "d"
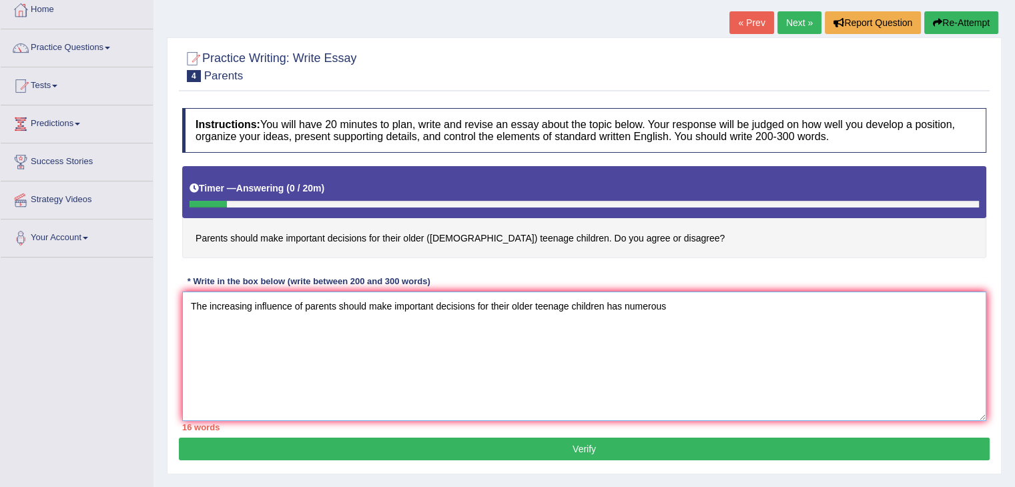
click at [622, 308] on textarea "The increasing influence of parents should make important decisions for their o…" at bounding box center [584, 356] width 804 height 129
click at [762, 297] on textarea "The increasing influence of parents should make important decisions for their o…" at bounding box center [584, 356] width 804 height 129
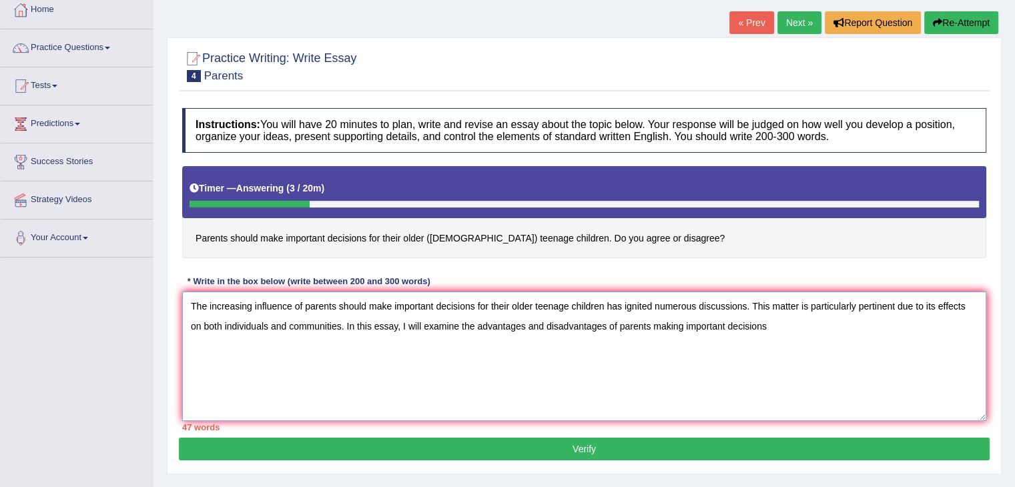
click at [725, 321] on textarea "The increasing influence of parents should make important decisions for their o…" at bounding box center [584, 356] width 804 height 129
click at [748, 332] on textarea "The increasing influence of parents should make important decisions for their o…" at bounding box center [584, 356] width 804 height 129
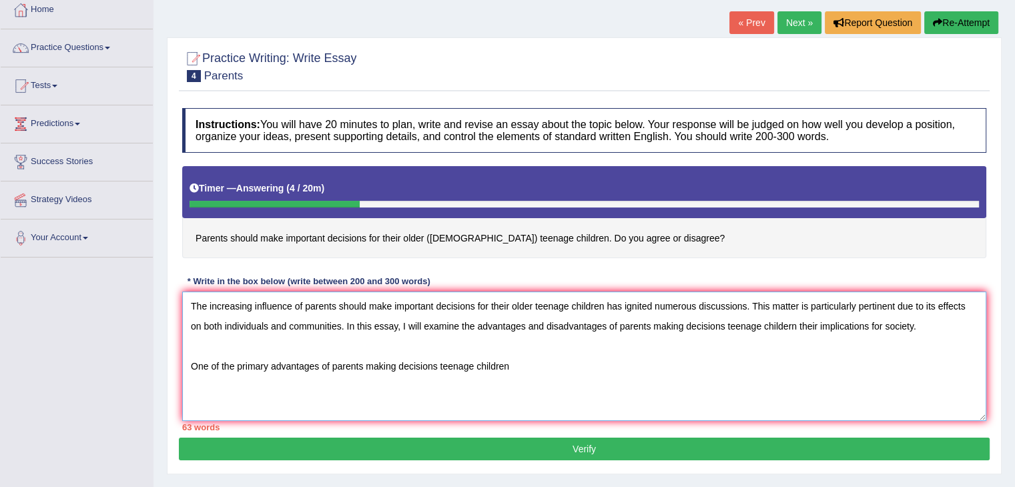
click at [791, 322] on textarea "The increasing influence of parents should make important decisions for their o…" at bounding box center [584, 356] width 804 height 129
click at [629, 354] on textarea "The increasing influence of parents should make important decisions for their o…" at bounding box center [584, 356] width 804 height 129
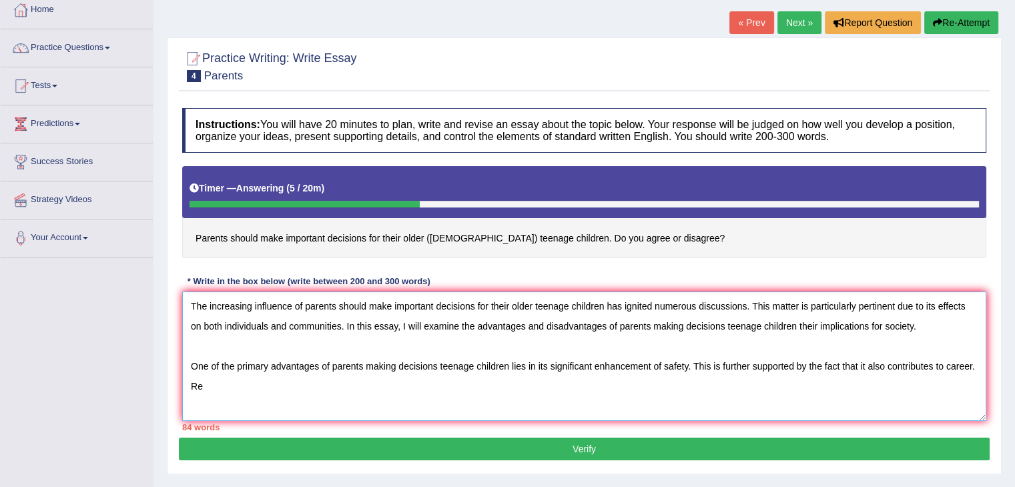
click at [835, 371] on textarea "The increasing influence of parents should make important decisions for their o…" at bounding box center [584, 356] width 804 height 129
click at [737, 394] on textarea "The increasing influence of parents should make important decisions for their o…" at bounding box center [584, 356] width 804 height 129
click at [384, 384] on textarea "The increasing influence of parents should make important decisions for their o…" at bounding box center [584, 356] width 804 height 129
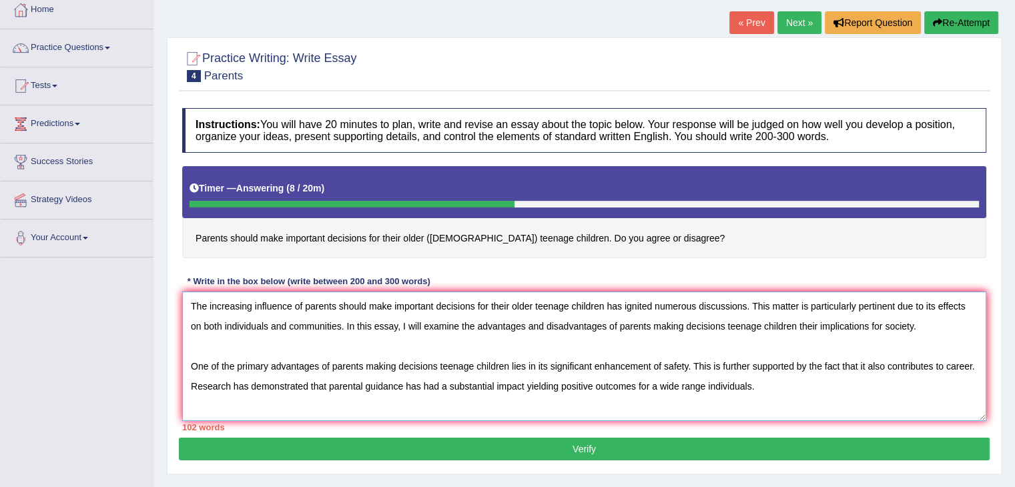
click at [763, 394] on textarea "The increasing influence of parents should make important decisions for their o…" at bounding box center [584, 356] width 804 height 129
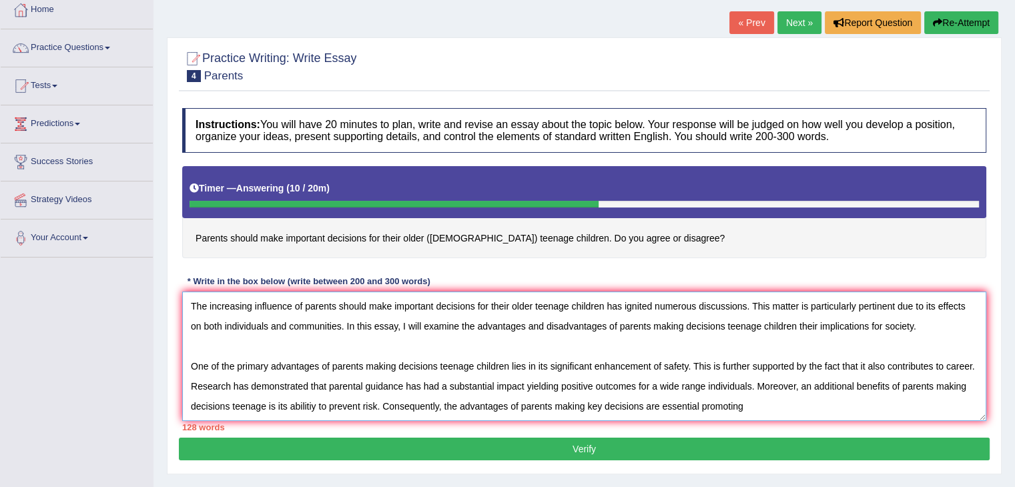
click at [697, 405] on textarea "The increasing influence of parents should make important decisions for their o…" at bounding box center [584, 356] width 804 height 129
click at [817, 400] on textarea "The increasing influence of parents should make important decisions for their o…" at bounding box center [584, 356] width 804 height 129
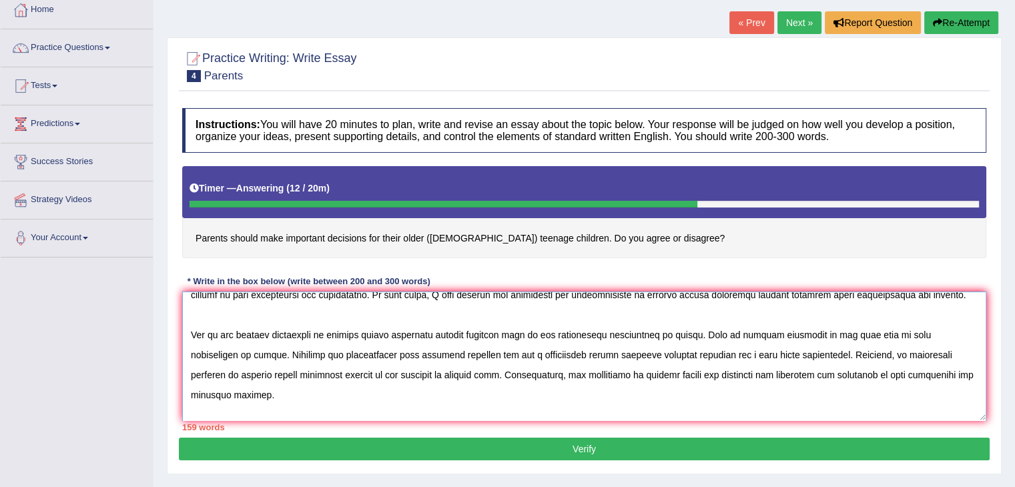
scroll to position [40, 0]
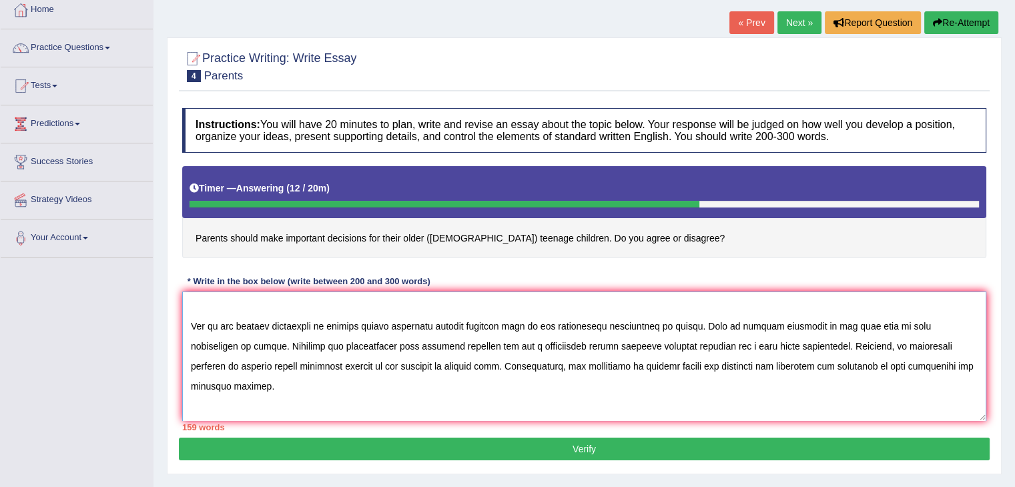
drag, startPoint x: 647, startPoint y: 412, endPoint x: 707, endPoint y: 412, distance: 59.4
click at [707, 412] on textarea at bounding box center [584, 356] width 804 height 129
click at [912, 407] on textarea at bounding box center [584, 356] width 804 height 129
click at [898, 406] on textarea at bounding box center [584, 356] width 804 height 129
click at [932, 407] on textarea at bounding box center [584, 356] width 804 height 129
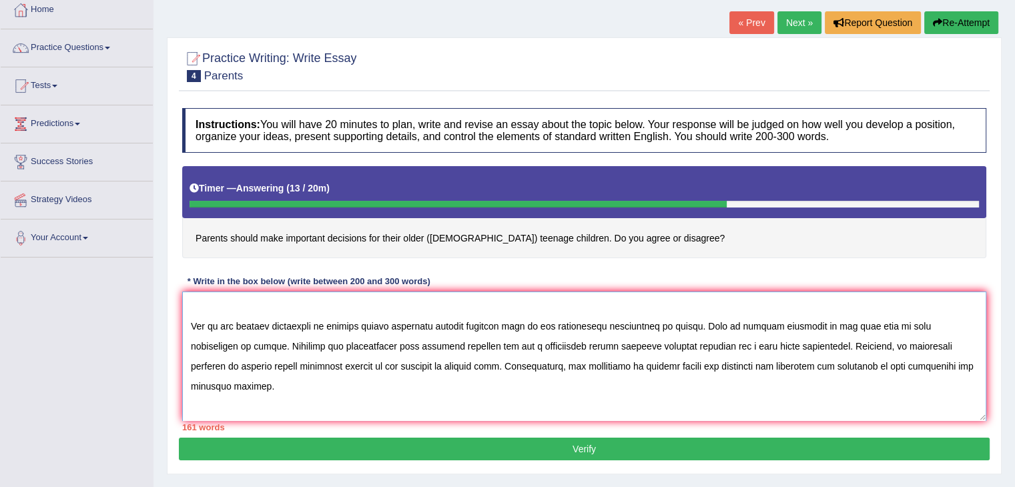
scroll to position [51, 0]
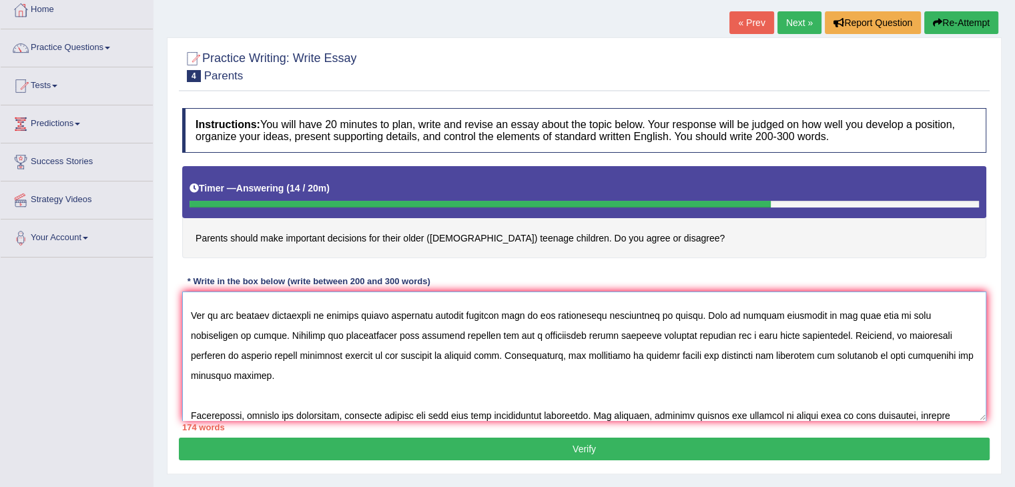
click at [601, 412] on textarea at bounding box center [584, 356] width 804 height 129
click at [280, 357] on textarea at bounding box center [584, 356] width 804 height 129
click at [611, 368] on textarea at bounding box center [584, 356] width 804 height 129
click at [699, 394] on textarea at bounding box center [584, 356] width 804 height 129
click at [459, 314] on textarea at bounding box center [584, 356] width 804 height 129
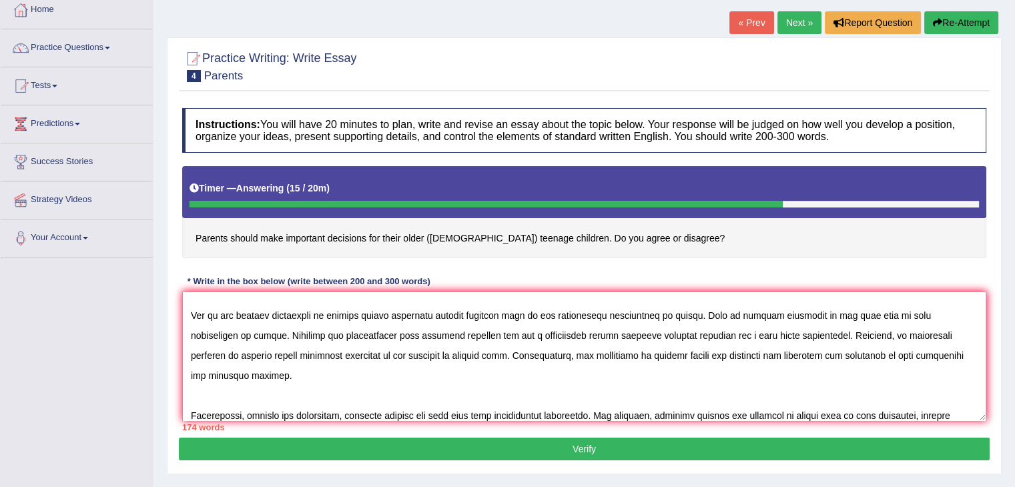
click at [704, 326] on textarea at bounding box center [584, 356] width 804 height 129
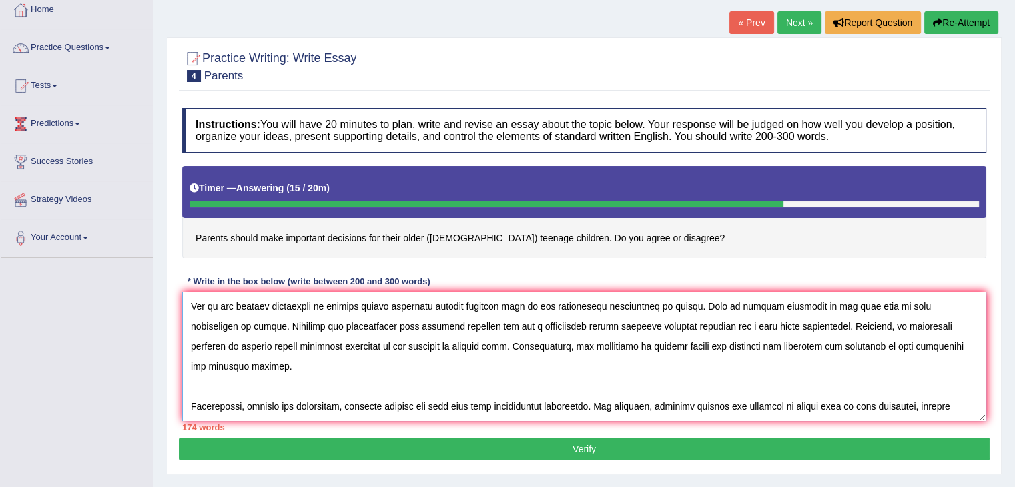
scroll to position [59, 0]
click at [703, 396] on textarea at bounding box center [584, 356] width 804 height 129
click at [711, 400] on textarea at bounding box center [584, 356] width 804 height 129
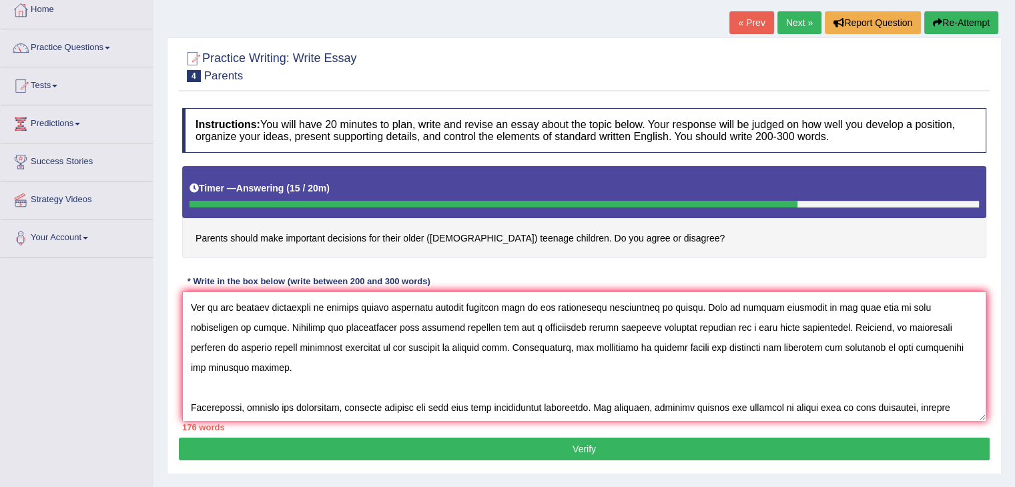
click at [738, 404] on textarea at bounding box center [584, 356] width 804 height 129
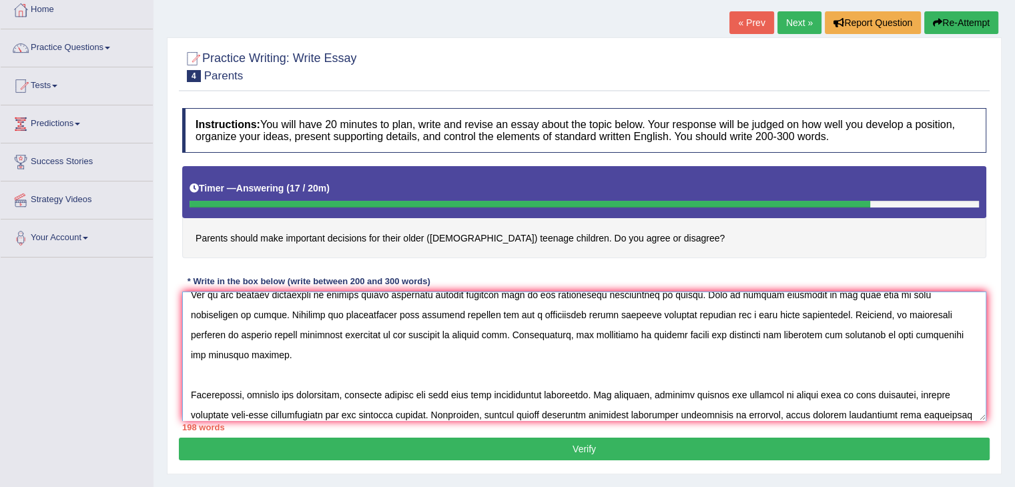
click at [604, 412] on textarea at bounding box center [584, 356] width 804 height 129
click at [605, 409] on textarea at bounding box center [584, 356] width 804 height 129
click at [662, 411] on textarea at bounding box center [584, 356] width 804 height 129
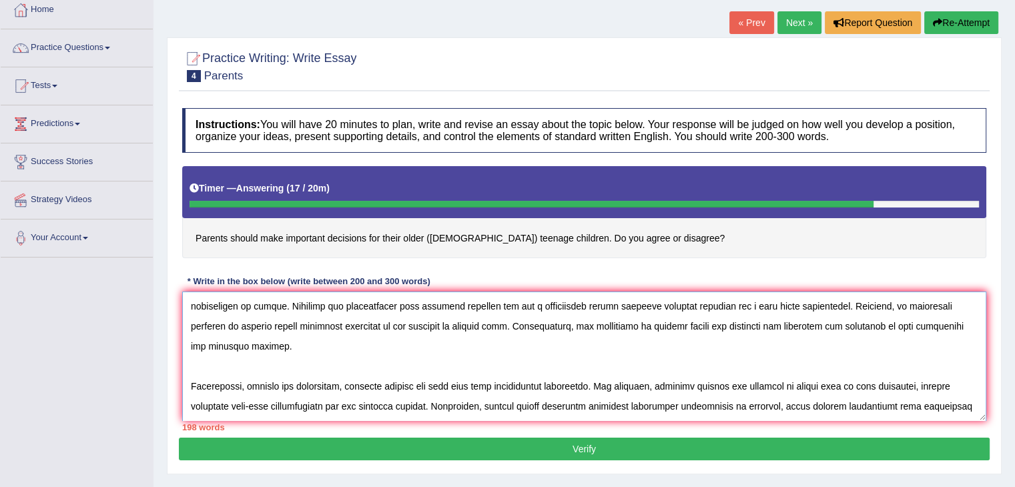
click at [682, 403] on textarea at bounding box center [584, 356] width 804 height 129
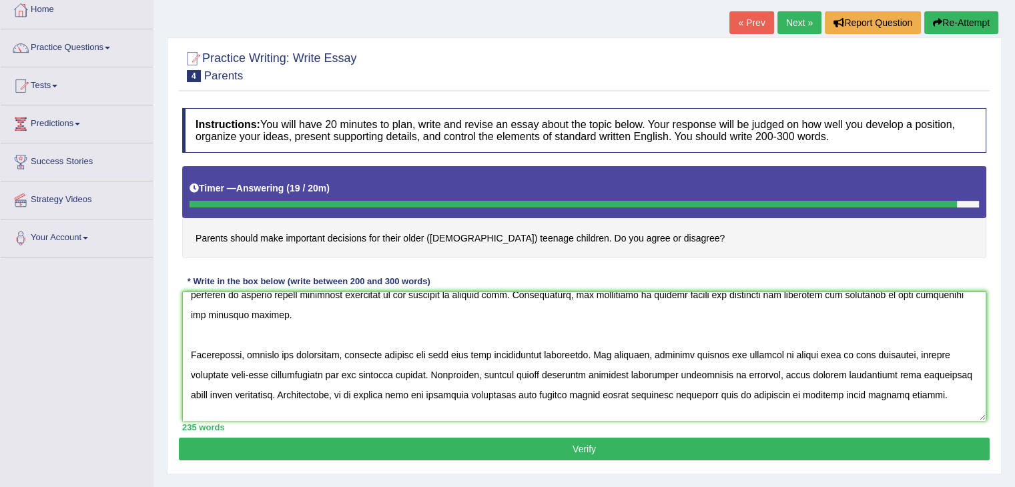
scroll to position [131, 0]
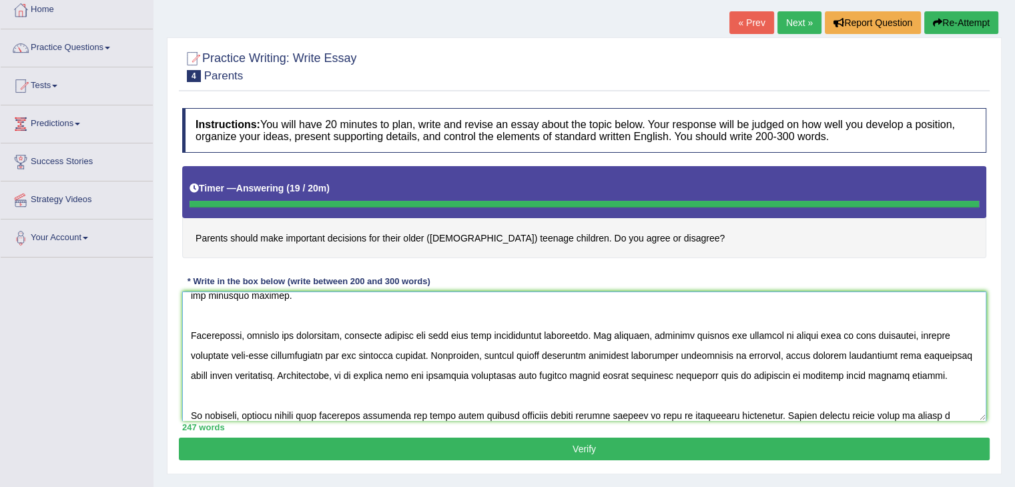
type textarea "The increasing influence of parents should make important decisions for their o…"
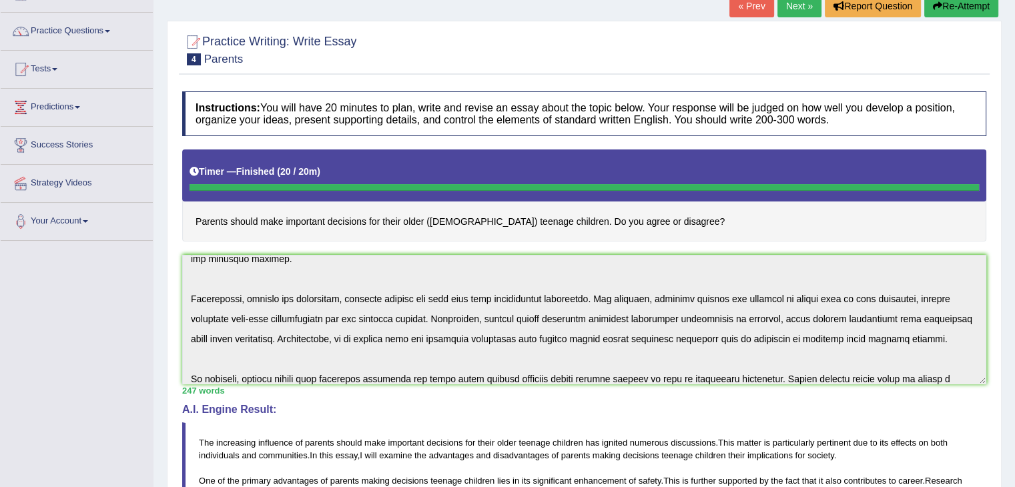
scroll to position [0, 0]
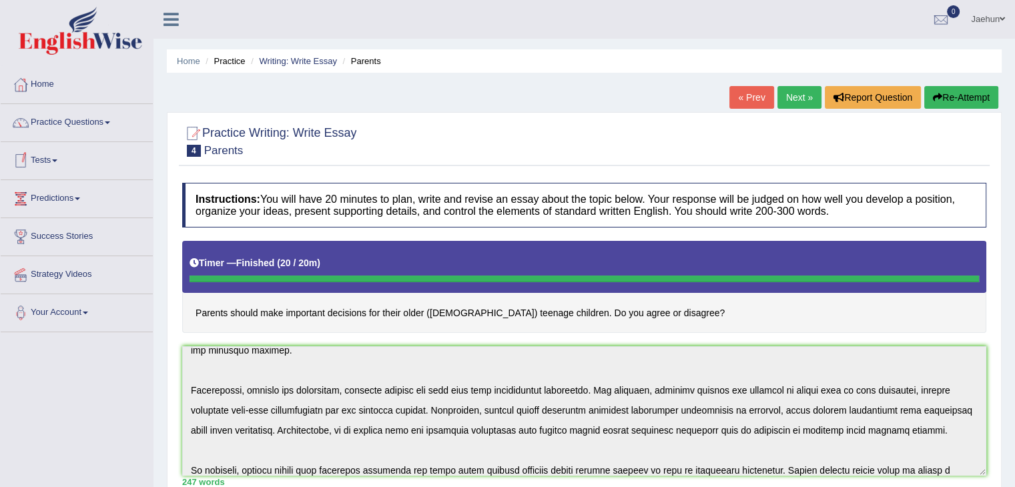
click at [67, 139] on li "Practice Questions Speaking Practice Read Aloud Repeat Sentence Describe Image …" at bounding box center [77, 123] width 152 height 38
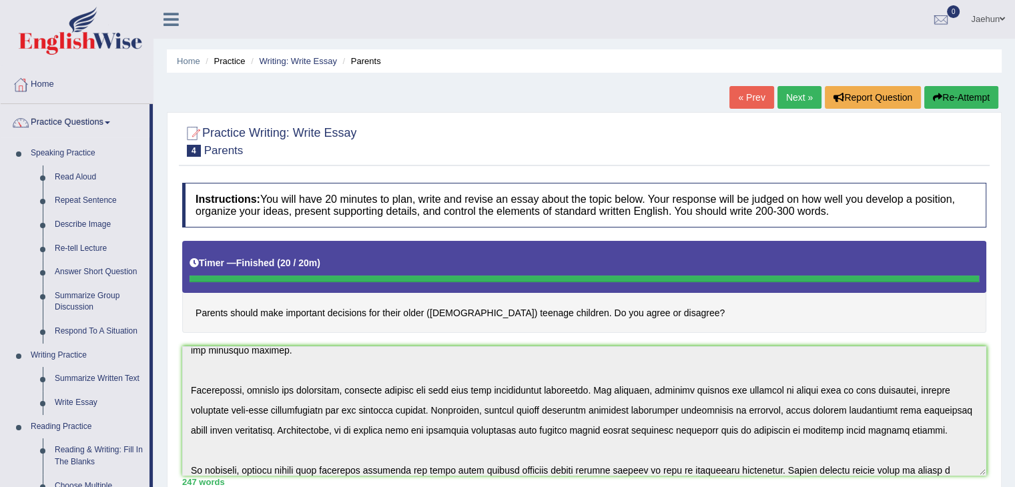
click at [67, 139] on li "Practice Questions Speaking Practice Read Aloud Repeat Sentence Describe Image …" at bounding box center [77, 479] width 152 height 751
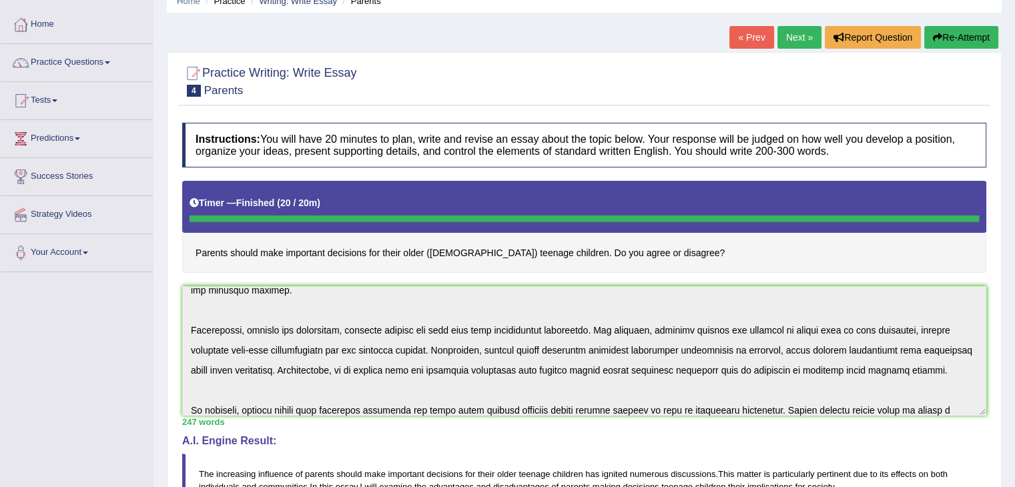
scroll to position [49, 0]
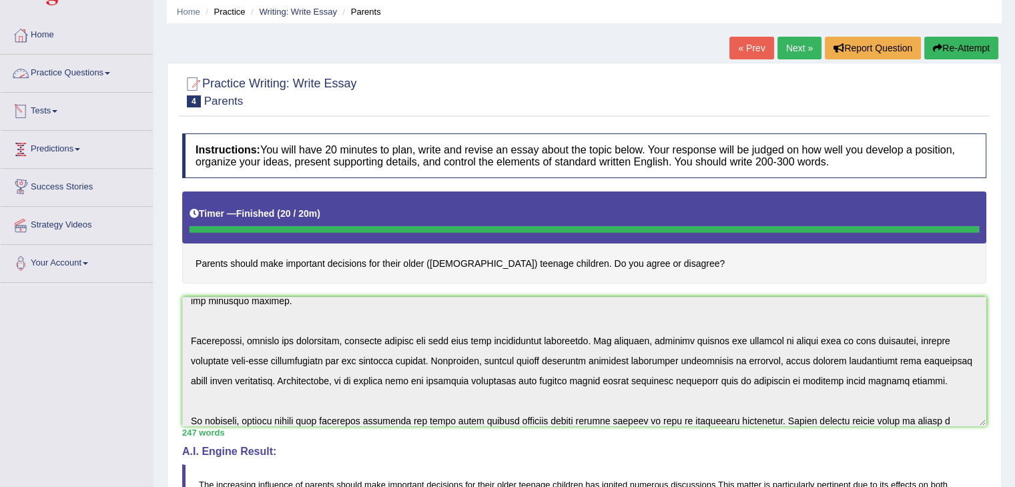
click at [97, 81] on link "Practice Questions" at bounding box center [77, 71] width 152 height 33
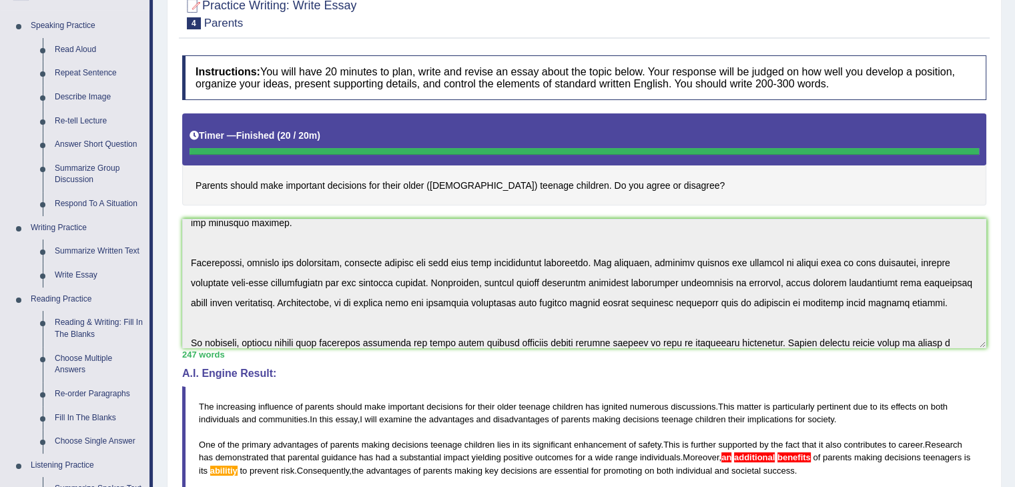
scroll to position [128, 0]
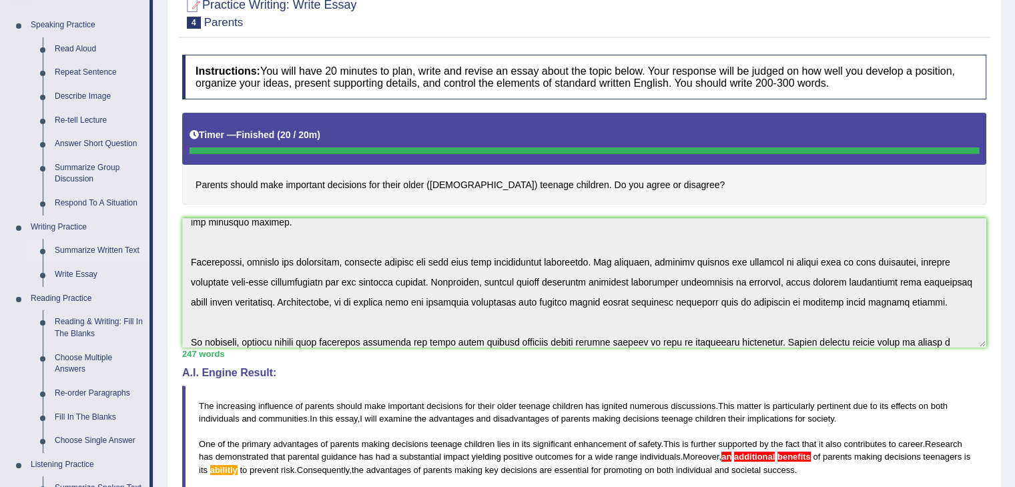
click at [129, 249] on link "Summarize Written Text" at bounding box center [99, 251] width 101 height 24
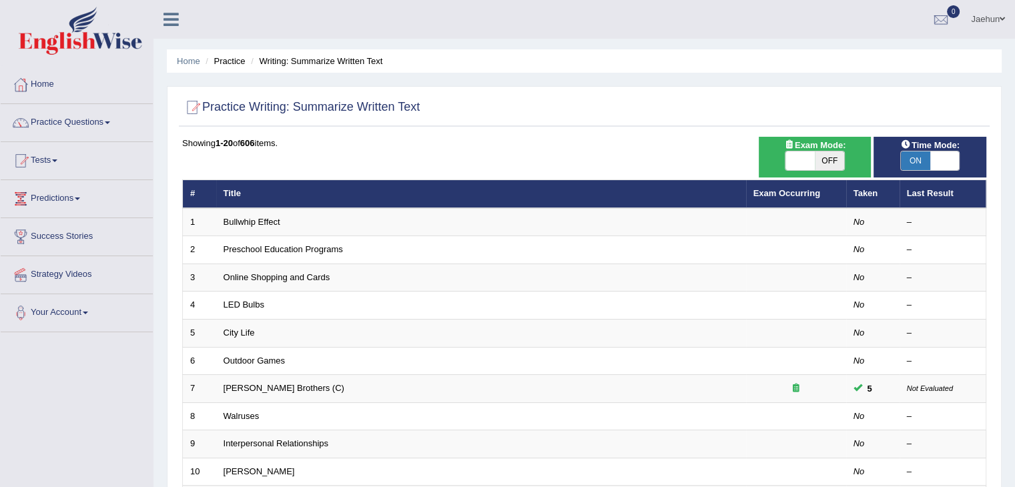
click at [651, 135] on div "Practice Writing: Summarize Written Text Time Mode: ON OFF Exam Mode: ON OFF Sh…" at bounding box center [584, 463] width 835 height 754
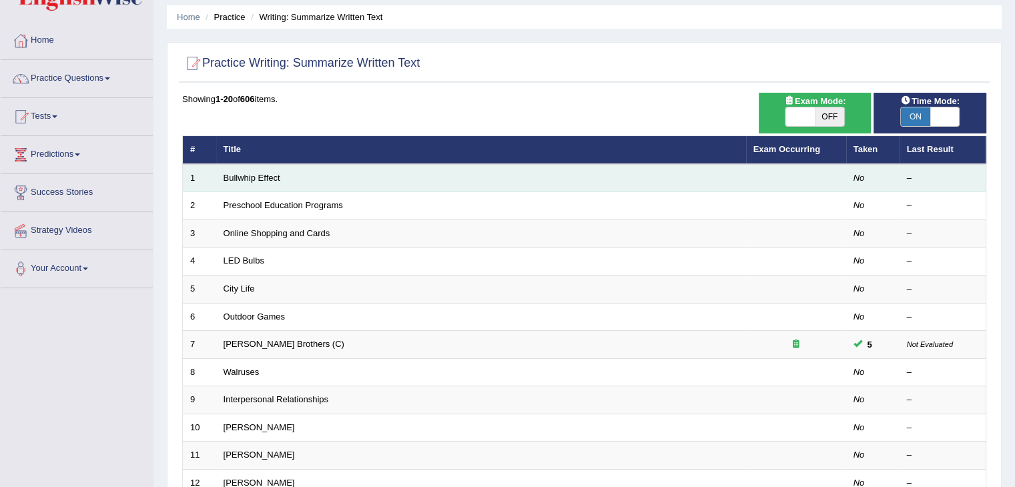
scroll to position [45, 0]
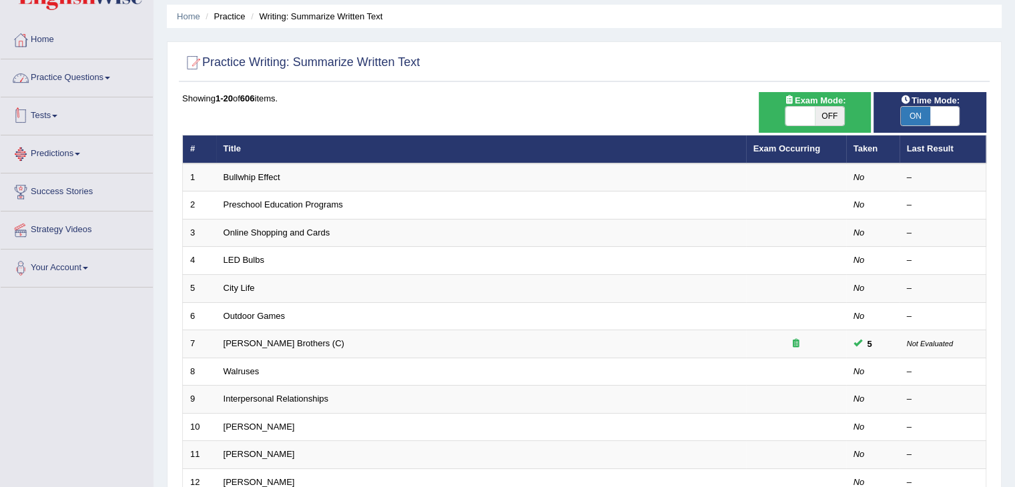
click at [98, 76] on link "Practice Questions" at bounding box center [77, 75] width 152 height 33
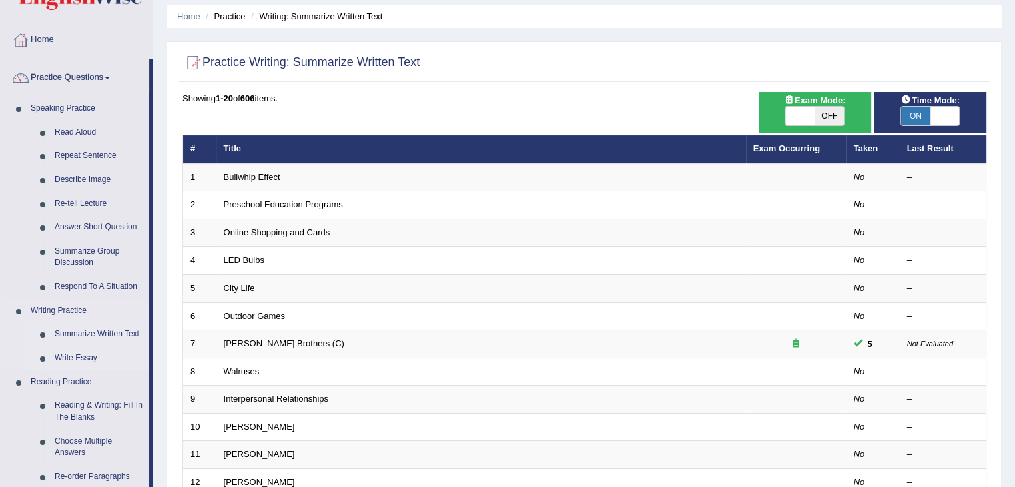
click at [62, 353] on link "Write Essay" at bounding box center [99, 358] width 101 height 24
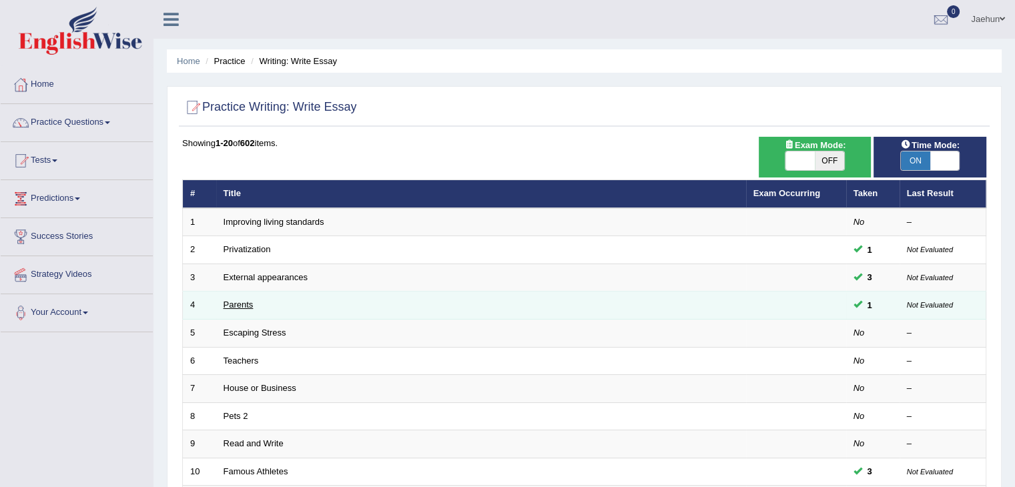
click at [232, 302] on link "Parents" at bounding box center [239, 305] width 30 height 10
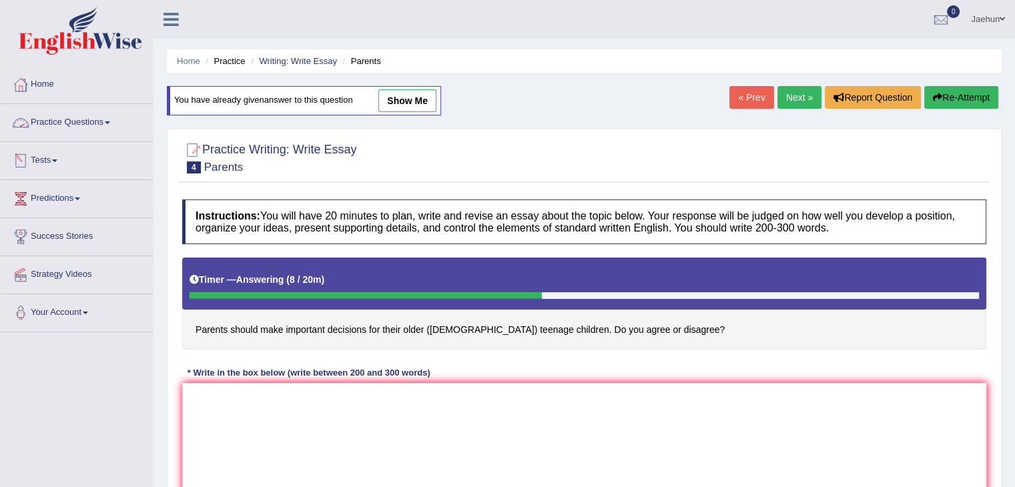
click at [109, 115] on link "Practice Questions" at bounding box center [77, 120] width 152 height 33
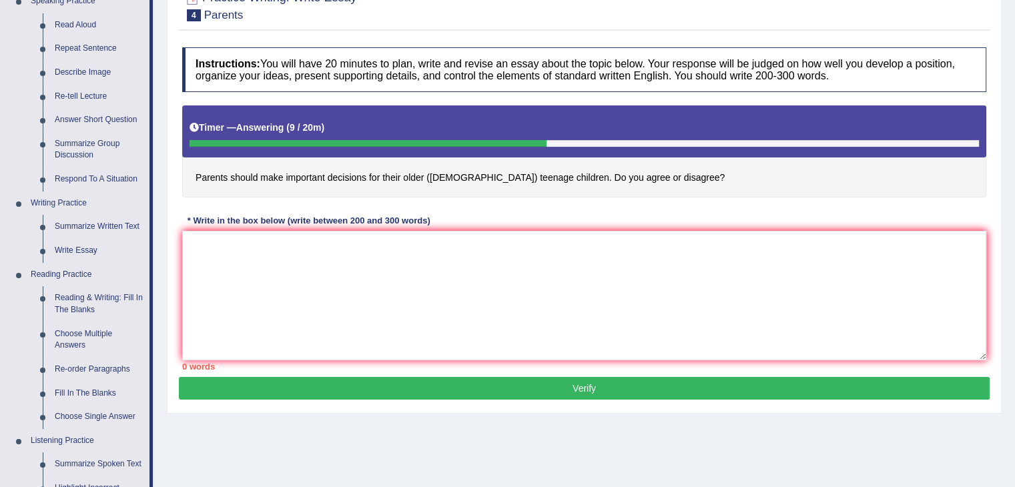
scroll to position [153, 0]
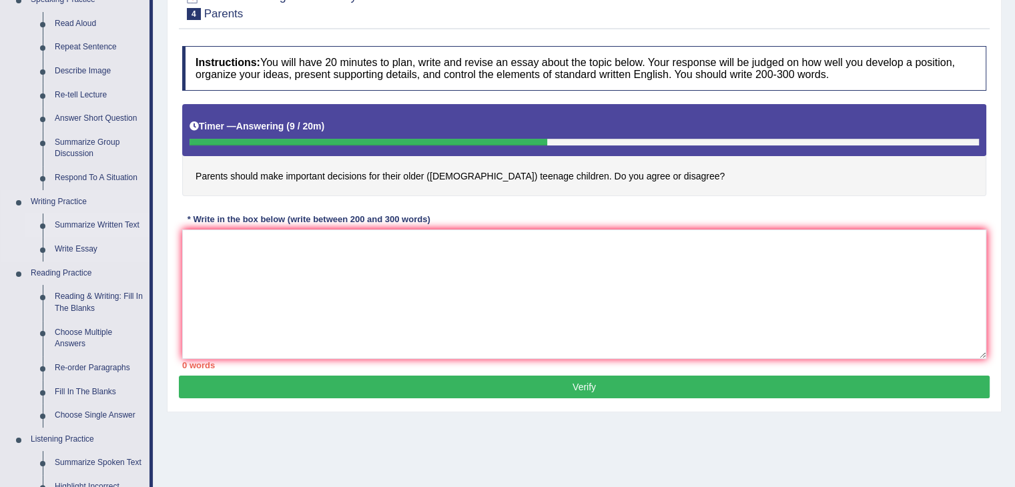
click at [96, 220] on link "Summarize Written Text" at bounding box center [99, 226] width 101 height 24
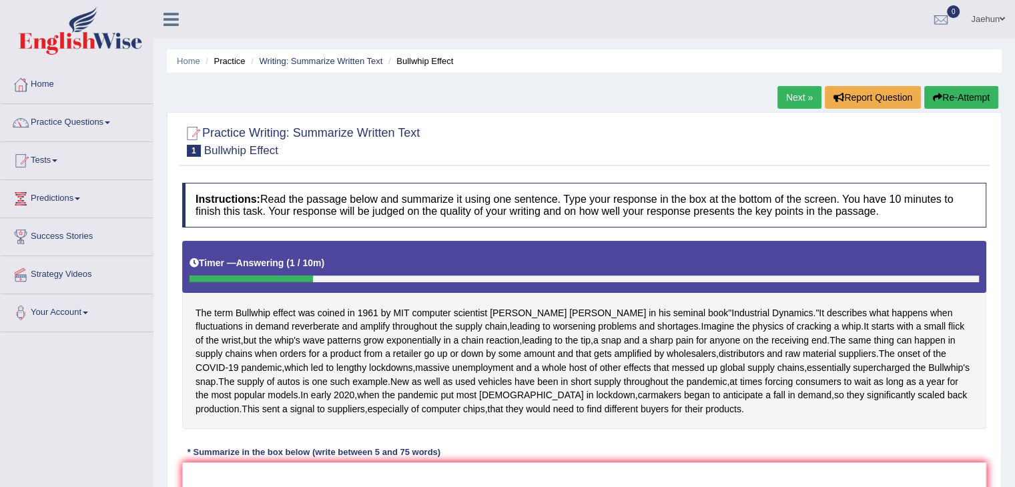
click at [968, 99] on button "Re-Attempt" at bounding box center [961, 97] width 74 height 23
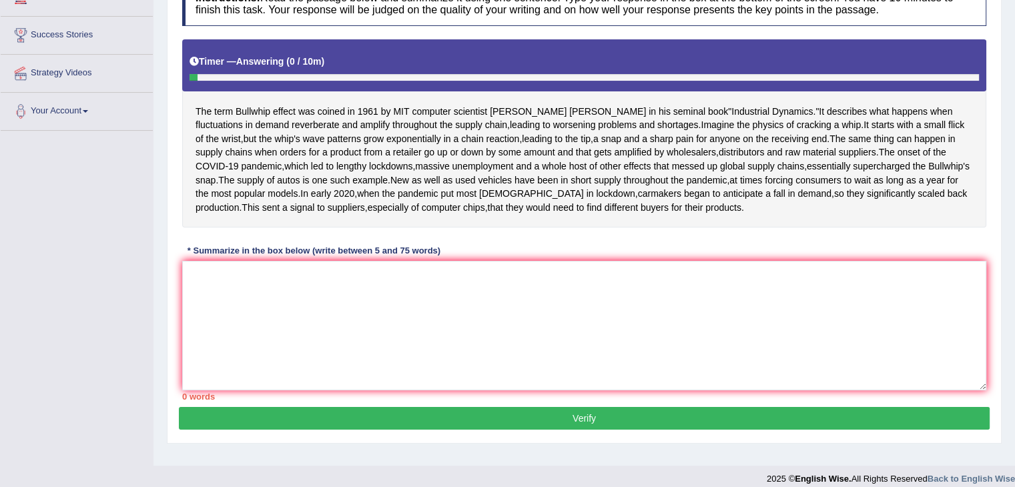
scroll to position [200, 0]
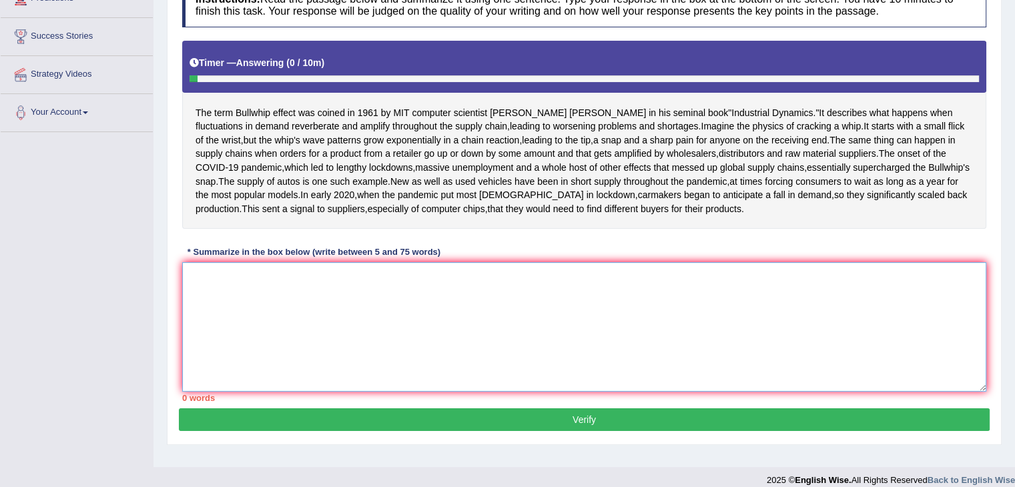
click at [490, 373] on textarea at bounding box center [584, 326] width 804 height 129
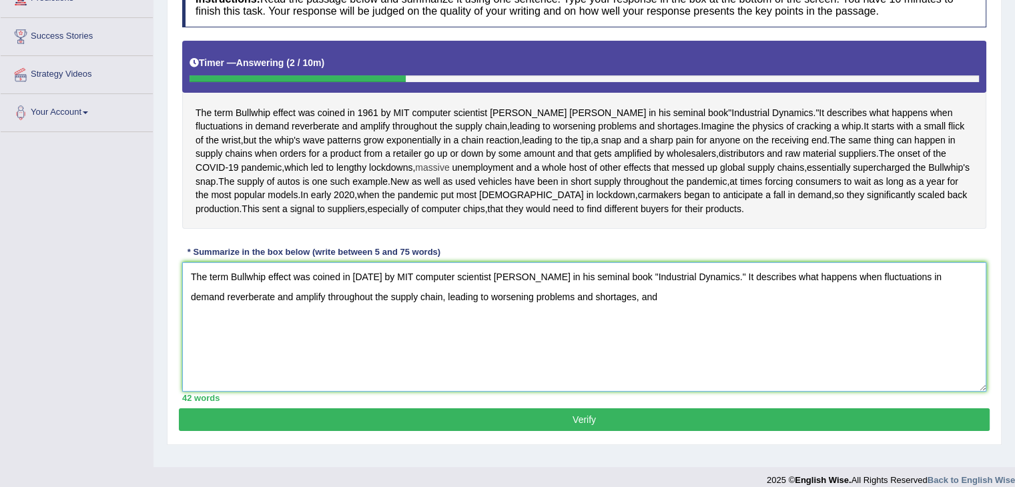
scroll to position [268, 0]
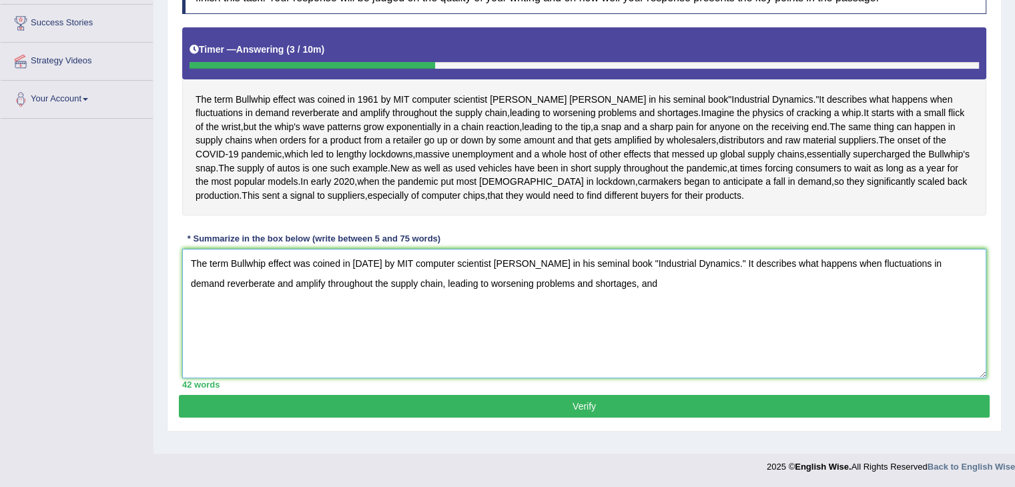
drag, startPoint x: 485, startPoint y: 278, endPoint x: 603, endPoint y: 276, distance: 118.1
click at [603, 276] on textarea "The term Bullwhip effect was coined in [DATE] by MIT computer scientist [PERSON…" at bounding box center [584, 313] width 804 height 129
drag, startPoint x: 505, startPoint y: 275, endPoint x: 598, endPoint y: 275, distance: 92.8
click at [598, 275] on textarea "The term Bullwhip effect was coined in [DATE] by MIT computer scientist book "I…" at bounding box center [584, 313] width 804 height 129
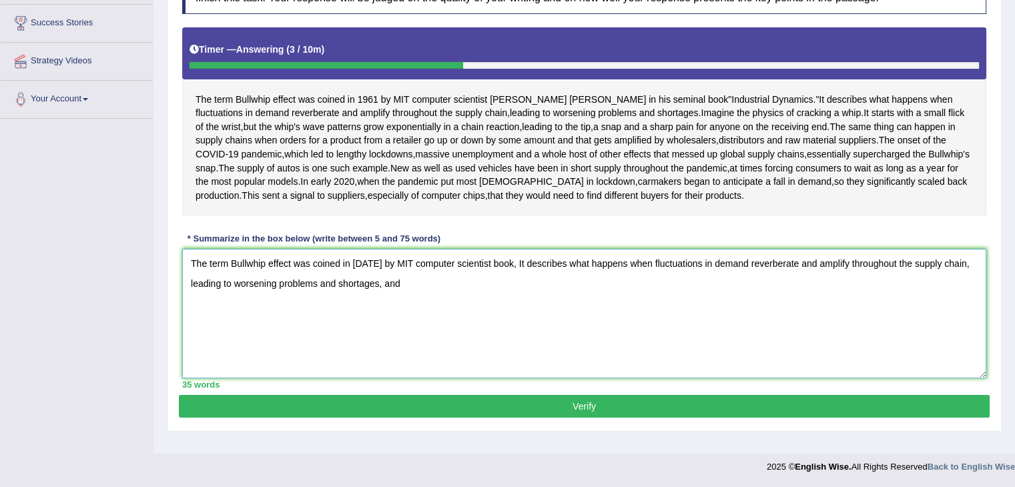
click at [577, 278] on textarea "The term Bullwhip effect was coined in [DATE] by MIT computer scientist book, I…" at bounding box center [584, 313] width 804 height 129
click at [500, 278] on textarea "The term Bullwhip effect was coined in [DATE] by MIT computer scientist book, I…" at bounding box center [584, 313] width 804 height 129
click at [542, 278] on textarea "The term Bullwhip effect was coined in [DATE] by MIT computer scientist book, I…" at bounding box center [584, 313] width 804 height 129
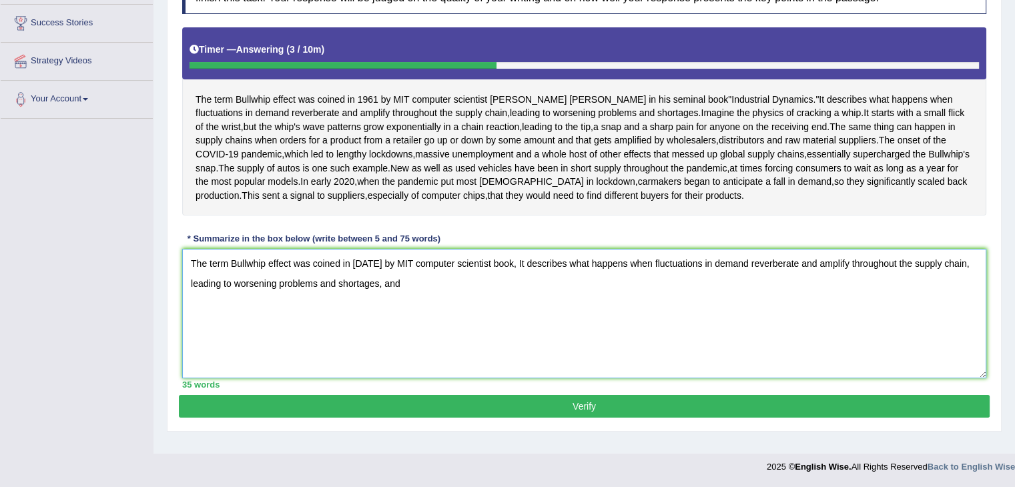
click at [438, 297] on textarea "The term Bullwhip effect was coined in [DATE] by MIT computer scientist book, I…" at bounding box center [584, 313] width 804 height 129
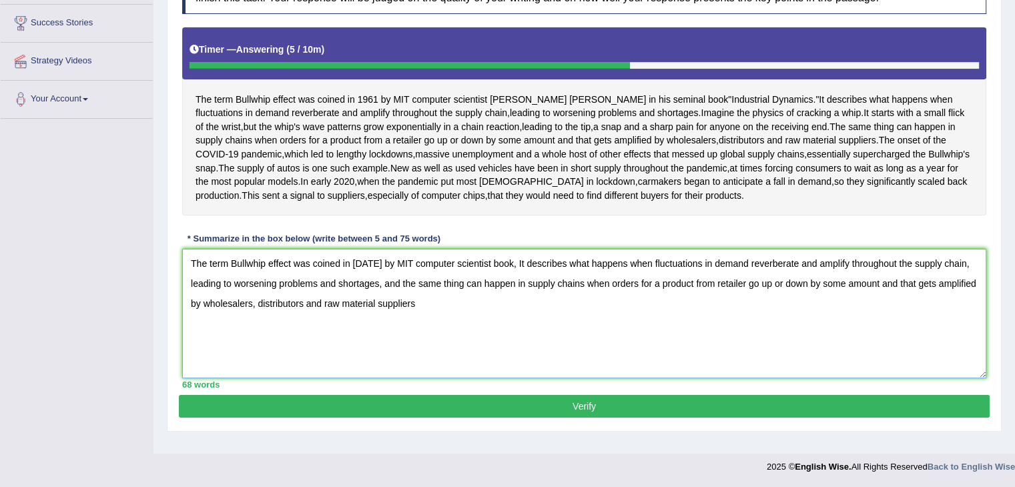
drag, startPoint x: 484, startPoint y: 288, endPoint x: 505, endPoint y: 290, distance: 21.4
click at [505, 290] on textarea "The term Bullwhip effect was coined in [DATE] by MIT computer scientist book, I…" at bounding box center [584, 313] width 804 height 129
click at [464, 330] on textarea "The term Bullwhip effect was coined in [DATE] by MIT computer scientist, It des…" at bounding box center [584, 313] width 804 height 129
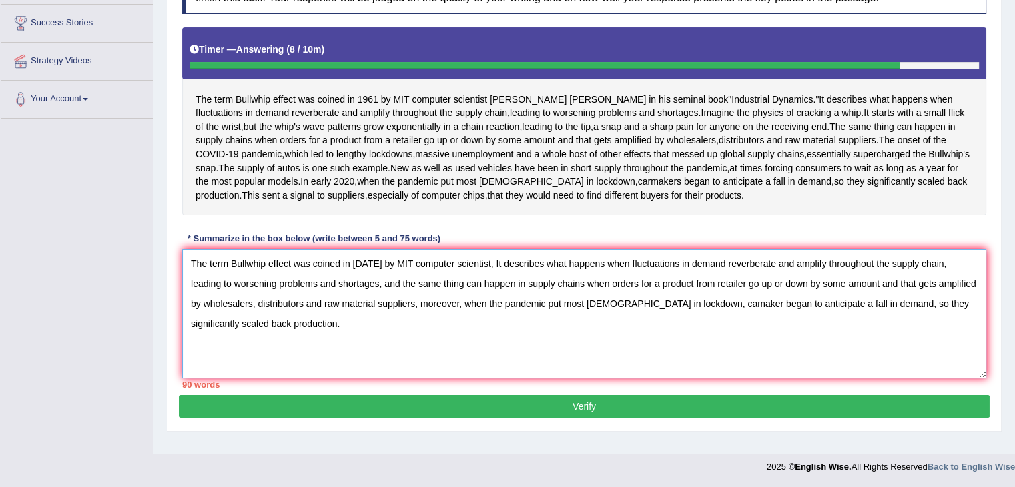
drag, startPoint x: 349, startPoint y: 306, endPoint x: 419, endPoint y: 309, distance: 70.1
click at [419, 309] on textarea "The term Bullwhip effect was coined in [DATE] by MIT computer scientist, It des…" at bounding box center [584, 313] width 804 height 129
click at [431, 316] on textarea "The term Bullwhip effect was coined in [DATE] by MIT computer scientist, It des…" at bounding box center [584, 313] width 804 height 129
drag, startPoint x: 368, startPoint y: 305, endPoint x: 436, endPoint y: 305, distance: 68.1
click at [436, 305] on textarea "The term Bullwhip effect was coined in [DATE] by MIT computer scientist, It des…" at bounding box center [584, 313] width 804 height 129
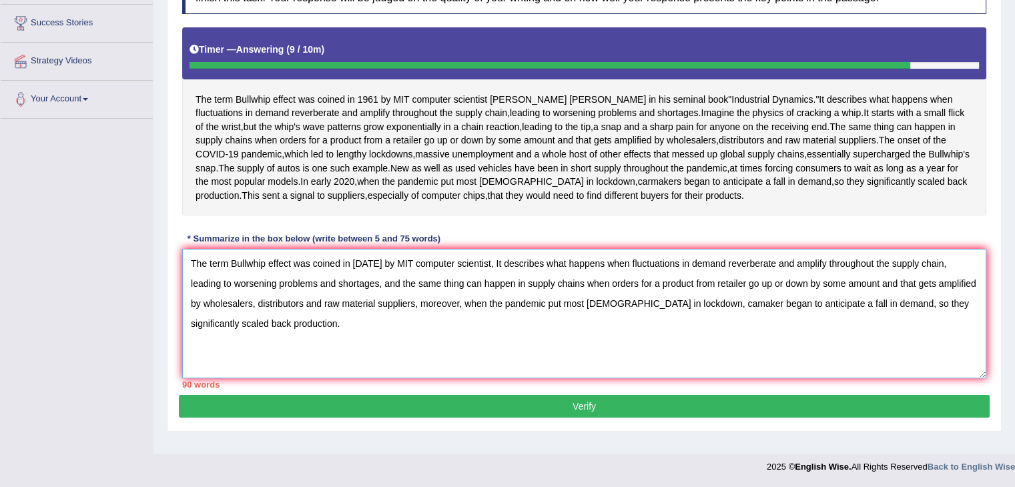
click at [436, 305] on textarea "The term Bullwhip effect was coined in [DATE] by MIT computer scientist, It des…" at bounding box center [584, 313] width 804 height 129
click at [433, 305] on textarea "The term Bullwhip effect was coined in [DATE] by MIT computer scientist, It des…" at bounding box center [584, 313] width 804 height 129
drag, startPoint x: 419, startPoint y: 307, endPoint x: 488, endPoint y: 314, distance: 69.1
click at [488, 314] on textarea "The term Bullwhip effect was coined in [DATE] by MIT computer scientist, It des…" at bounding box center [584, 313] width 804 height 129
type textarea "The term Bullwhip effect was coined in [DATE] by MIT computer scientist, It des…"
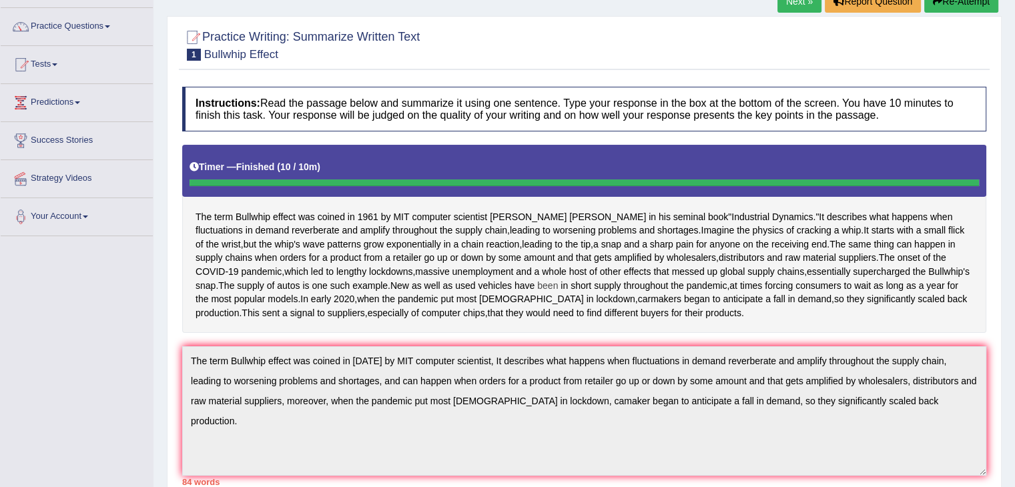
scroll to position [0, 0]
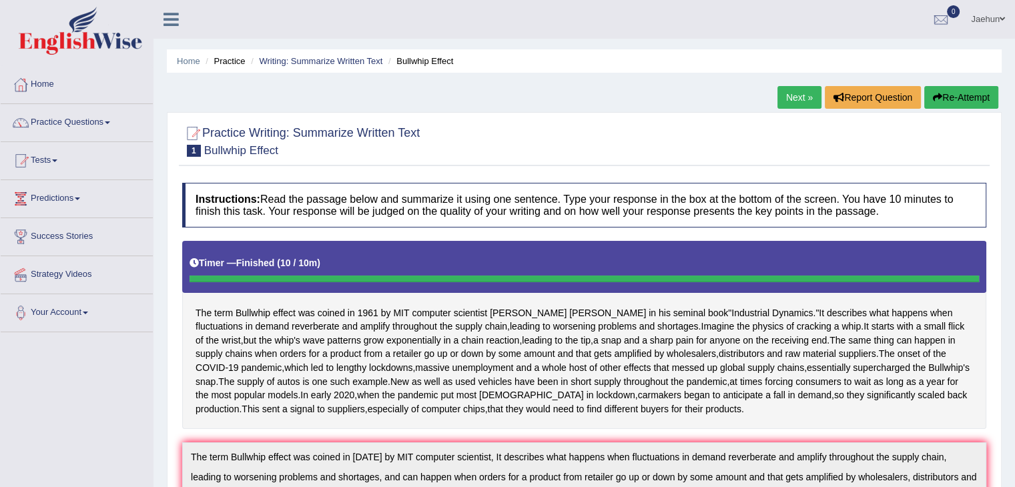
click at [984, 93] on button "Re-Attempt" at bounding box center [961, 97] width 74 height 23
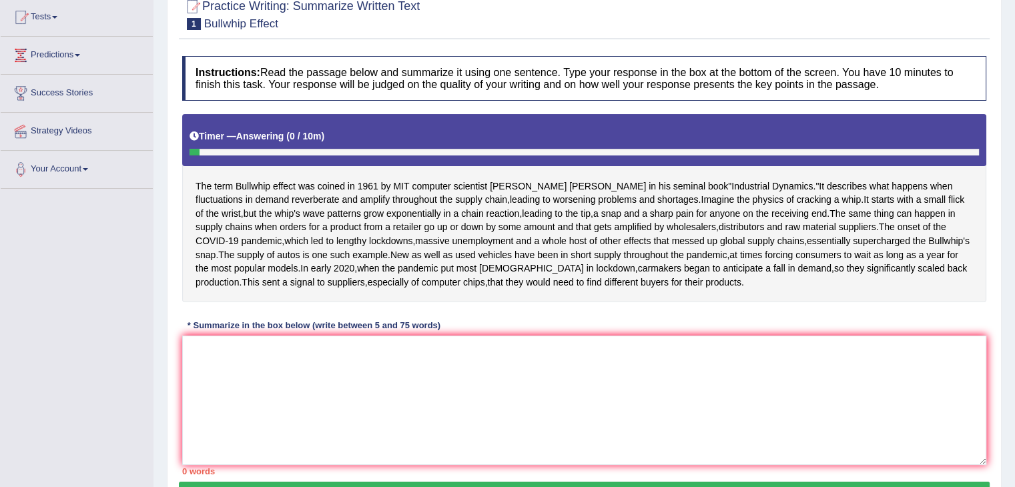
scroll to position [145, 0]
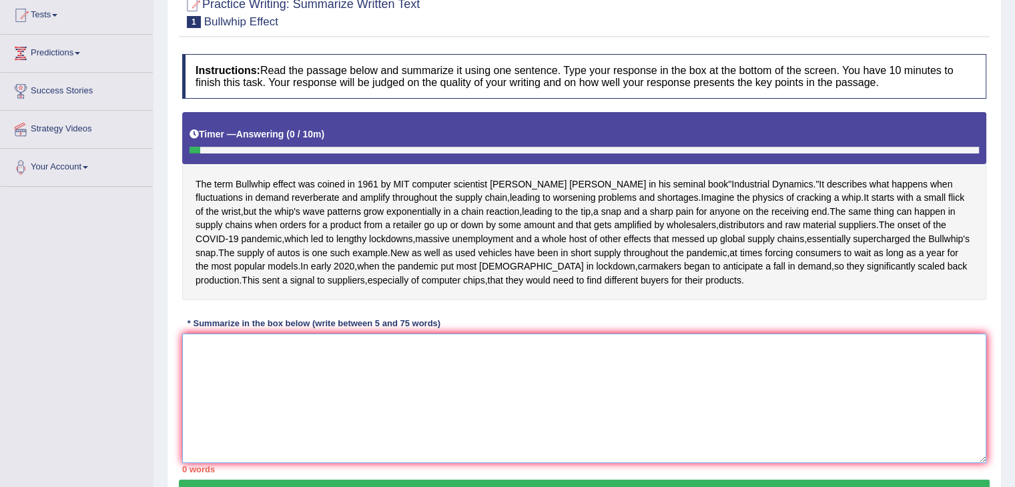
click at [585, 422] on textarea at bounding box center [584, 398] width 804 height 129
type textarea "t"
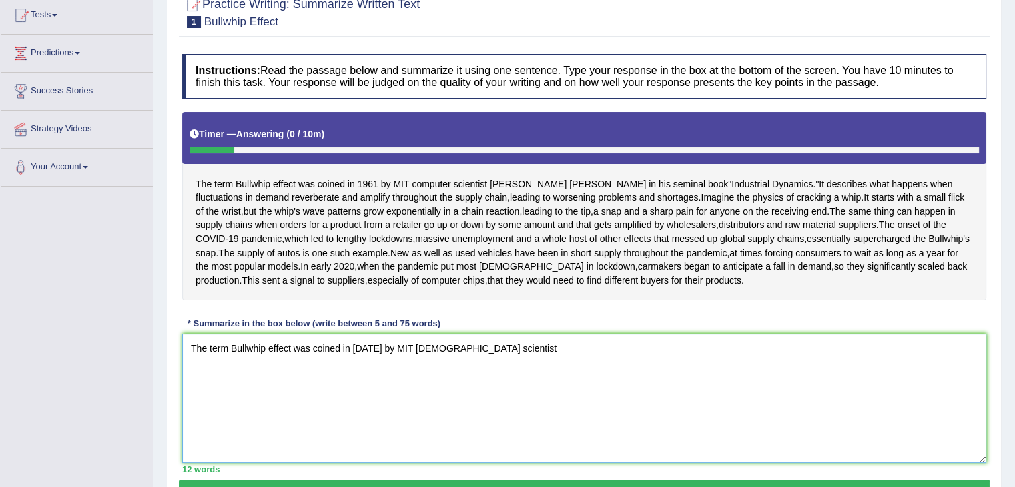
click at [438, 410] on textarea "The term Bullwhip effect was coined in [DATE] by MIT [DEMOGRAPHIC_DATA] scienti…" at bounding box center [584, 398] width 804 height 129
click at [500, 425] on textarea "The term Bullwhip effect was coined in [DATE] by MIT computer scientist" at bounding box center [584, 398] width 804 height 129
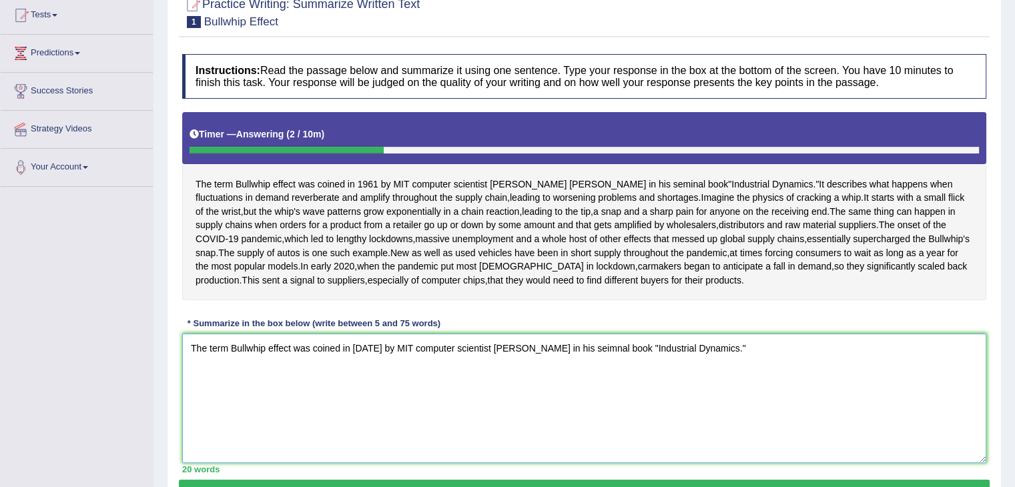
drag, startPoint x: 486, startPoint y: 414, endPoint x: 733, endPoint y: 428, distance: 247.3
click at [733, 428] on textarea "The term Bullwhip effect was coined in [DATE] by MIT computer scientist [PERSON…" at bounding box center [584, 398] width 804 height 129
click at [597, 414] on textarea "The term Bullwhip effect was coined in [DATE] by MIT computer scientist, it des…" at bounding box center [584, 398] width 804 height 129
click at [676, 416] on textarea "The term Bullwhip effect was coined in [DATE] by MIT computer scientist, it des…" at bounding box center [584, 398] width 804 height 129
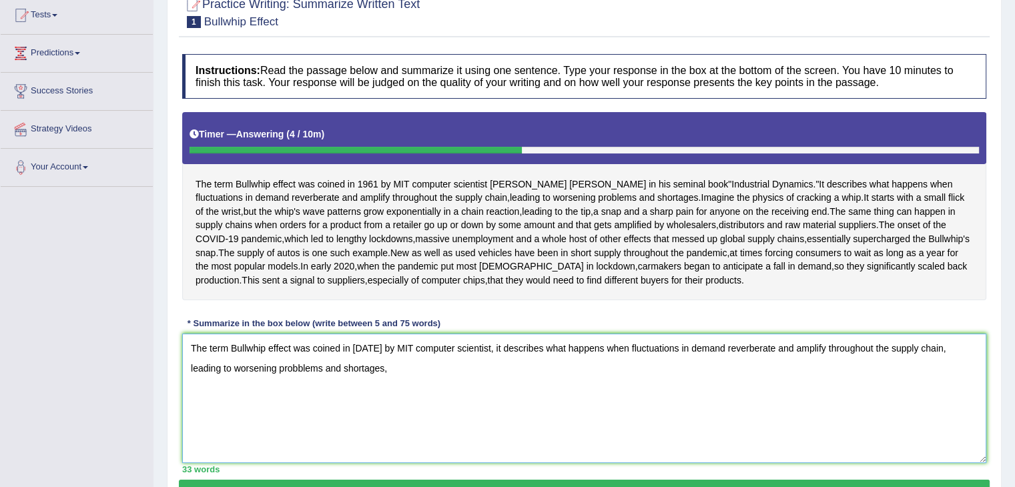
click at [275, 436] on textarea "The term Bullwhip effect was coined in [DATE] by MIT computer scientist, it des…" at bounding box center [584, 398] width 804 height 129
click at [336, 430] on textarea "The term Bullwhip effect was coined in [DATE] by MIT computer scientist, it des…" at bounding box center [584, 398] width 804 height 129
click at [370, 441] on textarea "The term Bullwhip effect was coined in [DATE] by MIT computer scientist, it des…" at bounding box center [584, 398] width 804 height 129
click at [406, 436] on textarea "The term Bullwhip effect was coined in [DATE] by MIT computer scientist, it des…" at bounding box center [584, 398] width 804 height 129
click at [518, 437] on textarea "The term Bullwhip effect was coined in [DATE] by MIT computer scientist, it des…" at bounding box center [584, 398] width 804 height 129
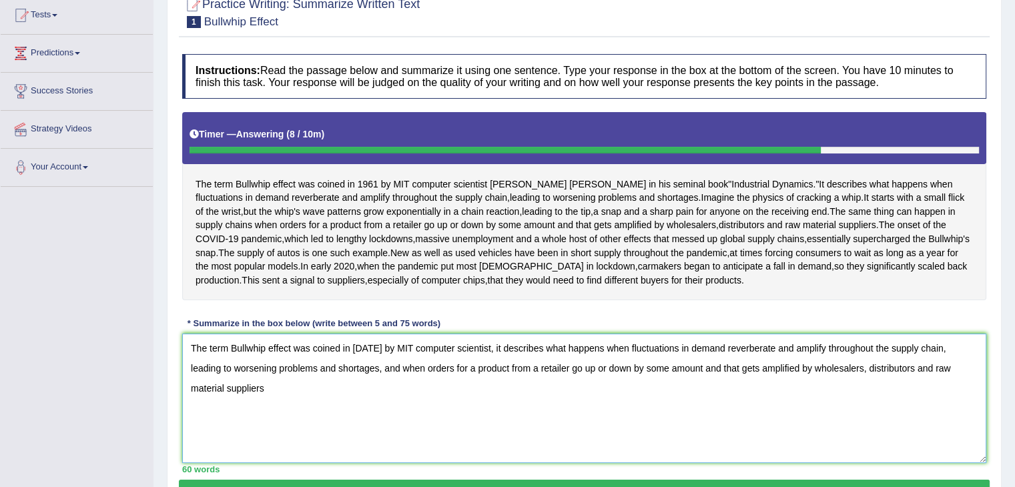
type textarea "The term Bullwhip effect was coined in [DATE] by MIT computer scientist, it des…"
